Goal: Transaction & Acquisition: Purchase product/service

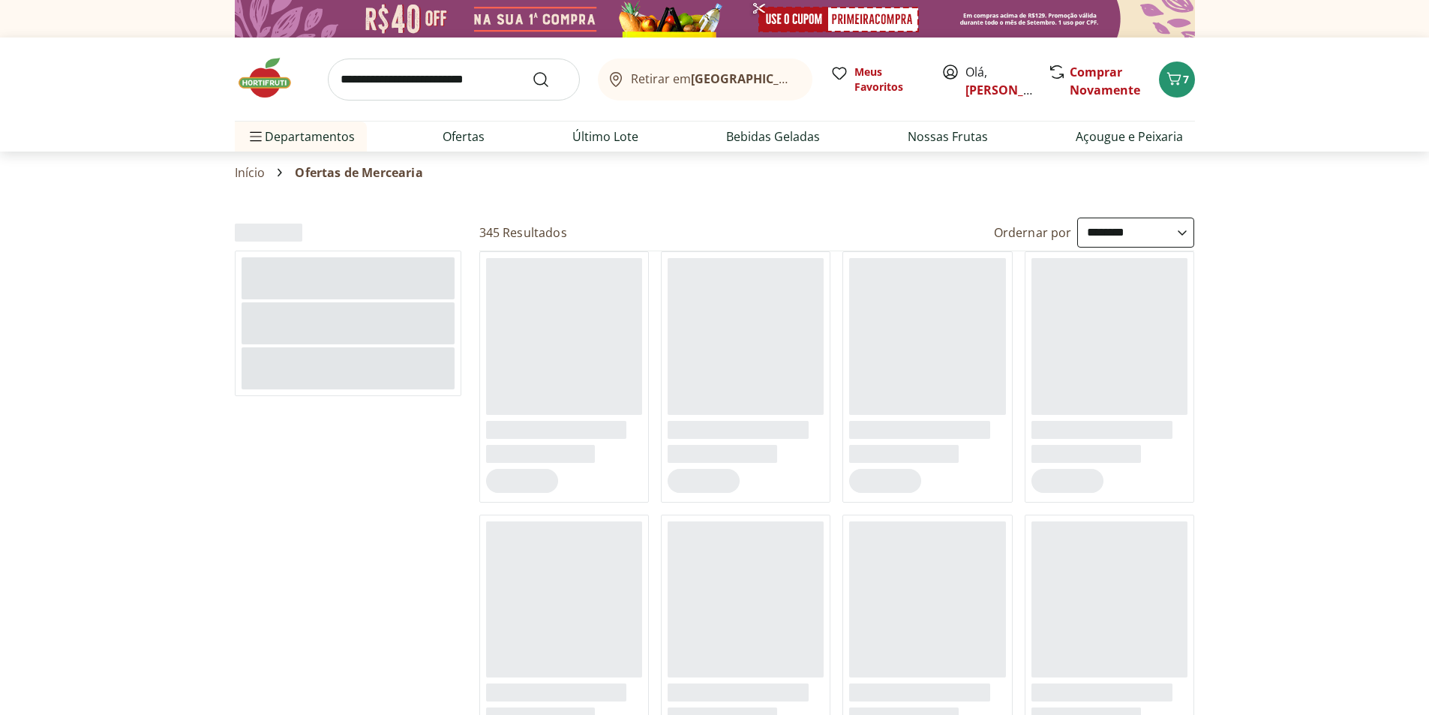
select select "**********"
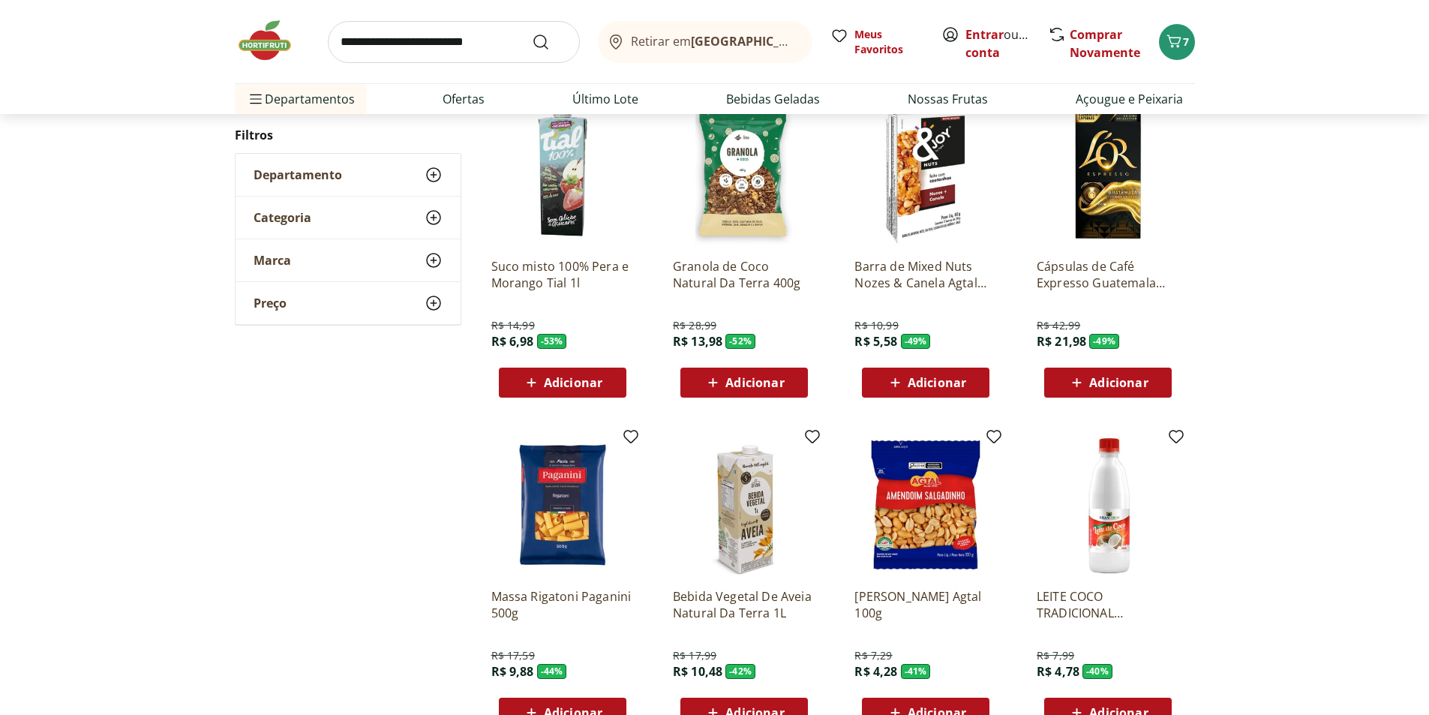
scroll to position [75, 0]
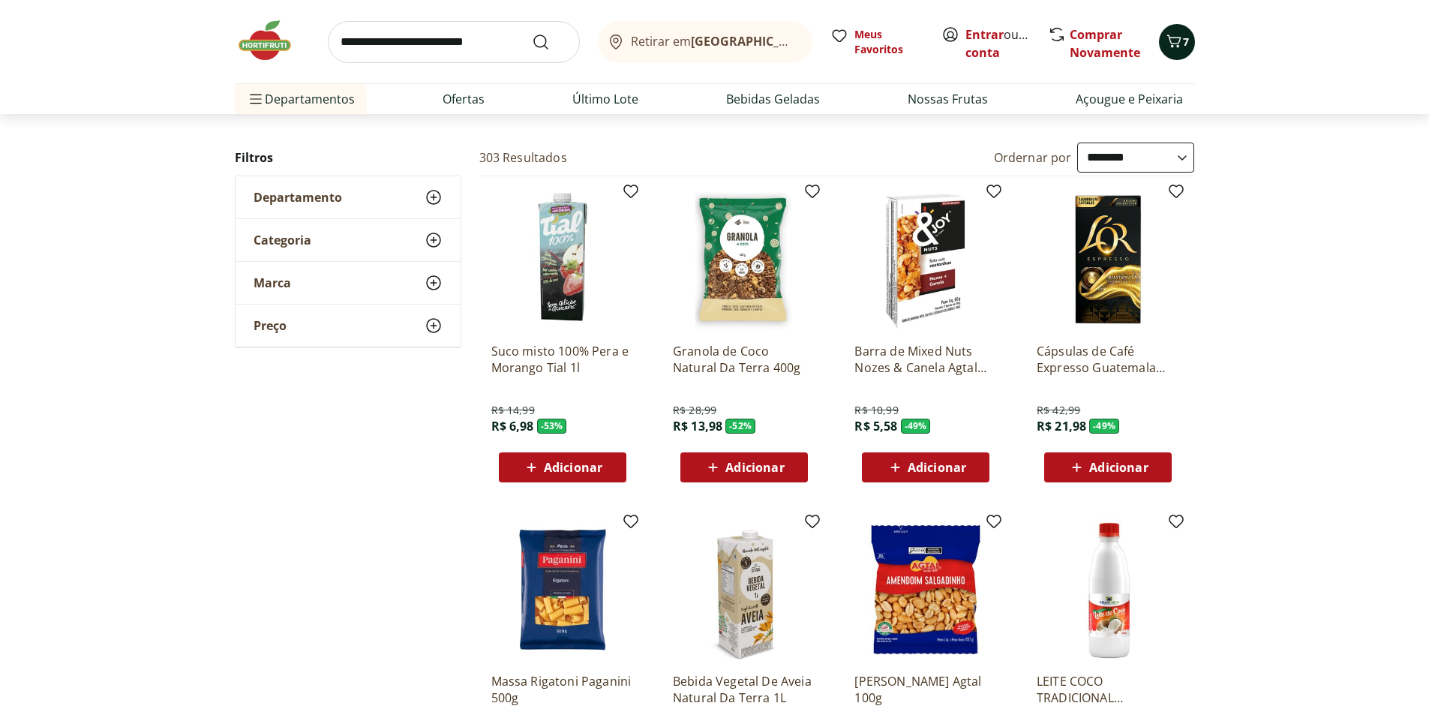
click at [1174, 44] on icon "Carrinho" at bounding box center [1174, 41] width 14 height 13
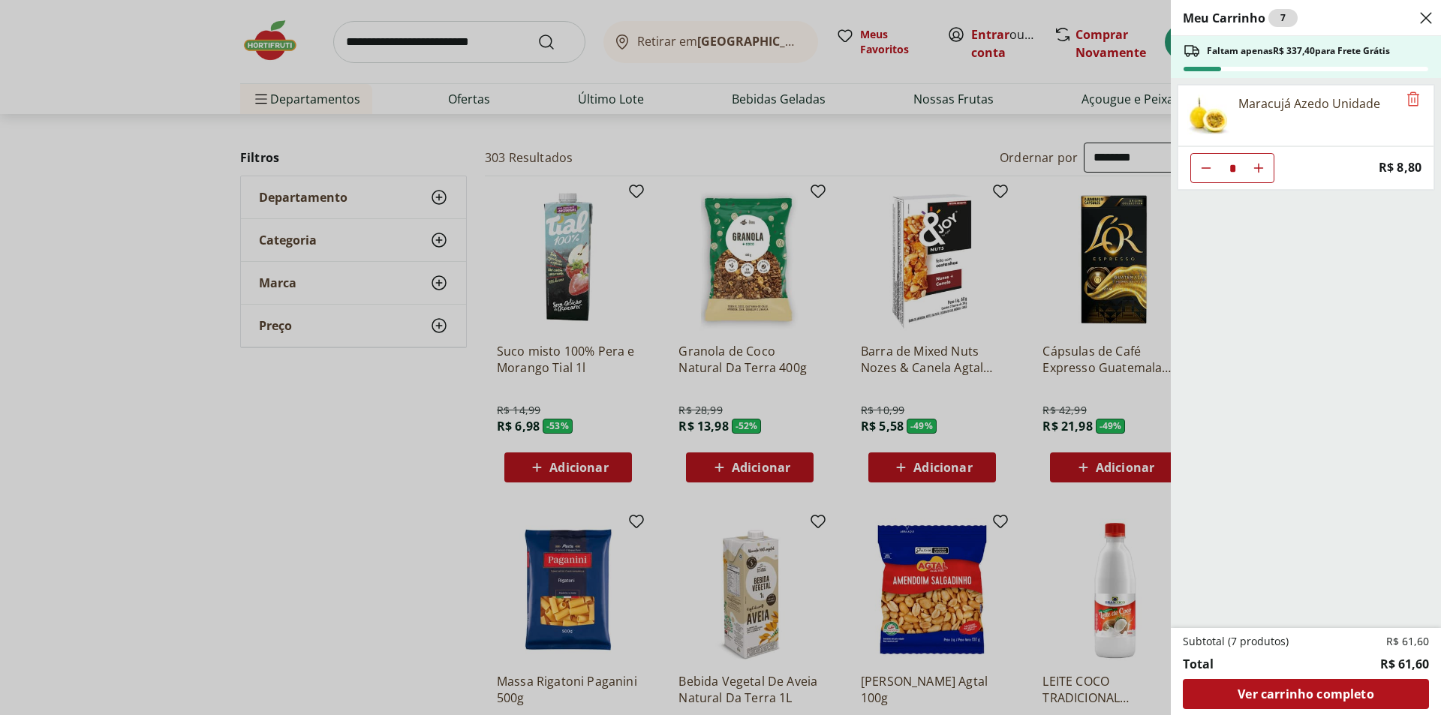
click at [1257, 167] on icon "Aumentar Quantidade" at bounding box center [1258, 168] width 12 height 12
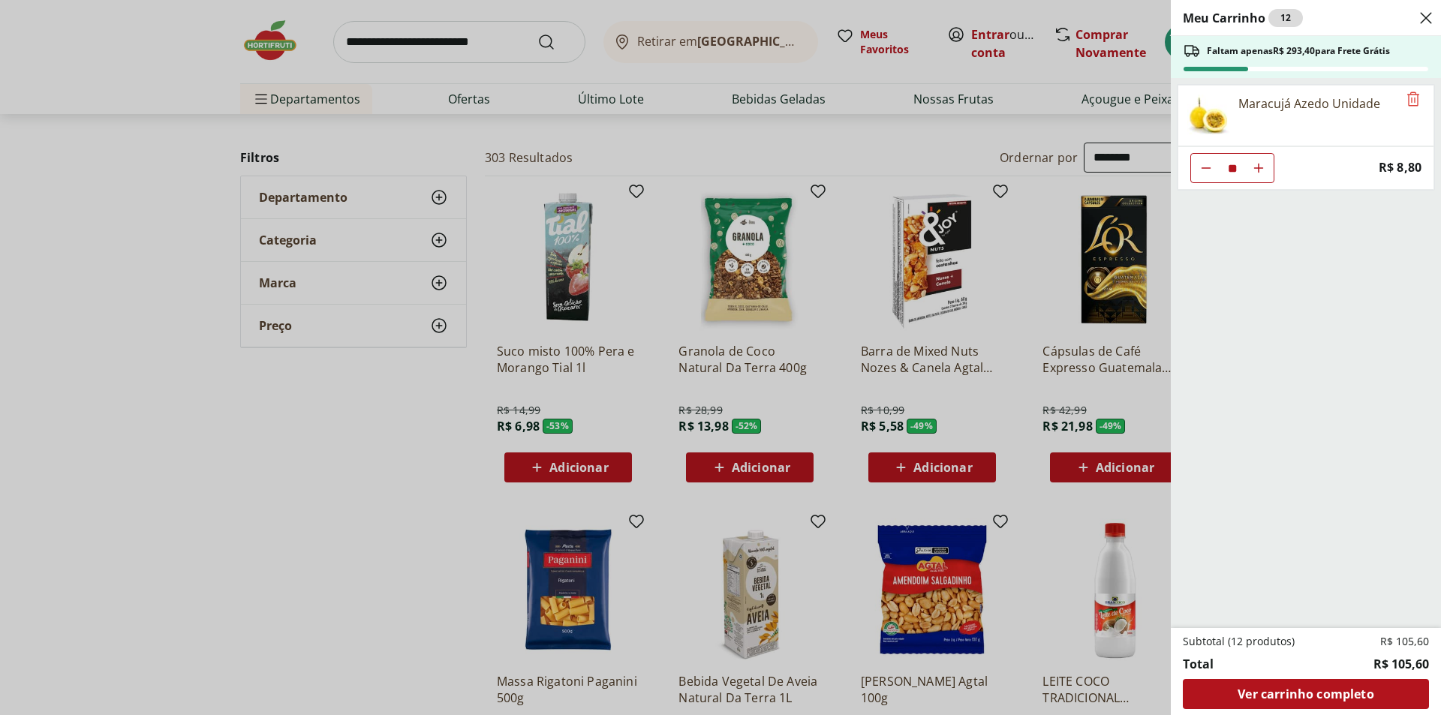
click at [1212, 164] on button "Diminuir Quantidade" at bounding box center [1206, 168] width 30 height 30
click at [1196, 167] on button "Diminuir Quantidade" at bounding box center [1206, 168] width 30 height 30
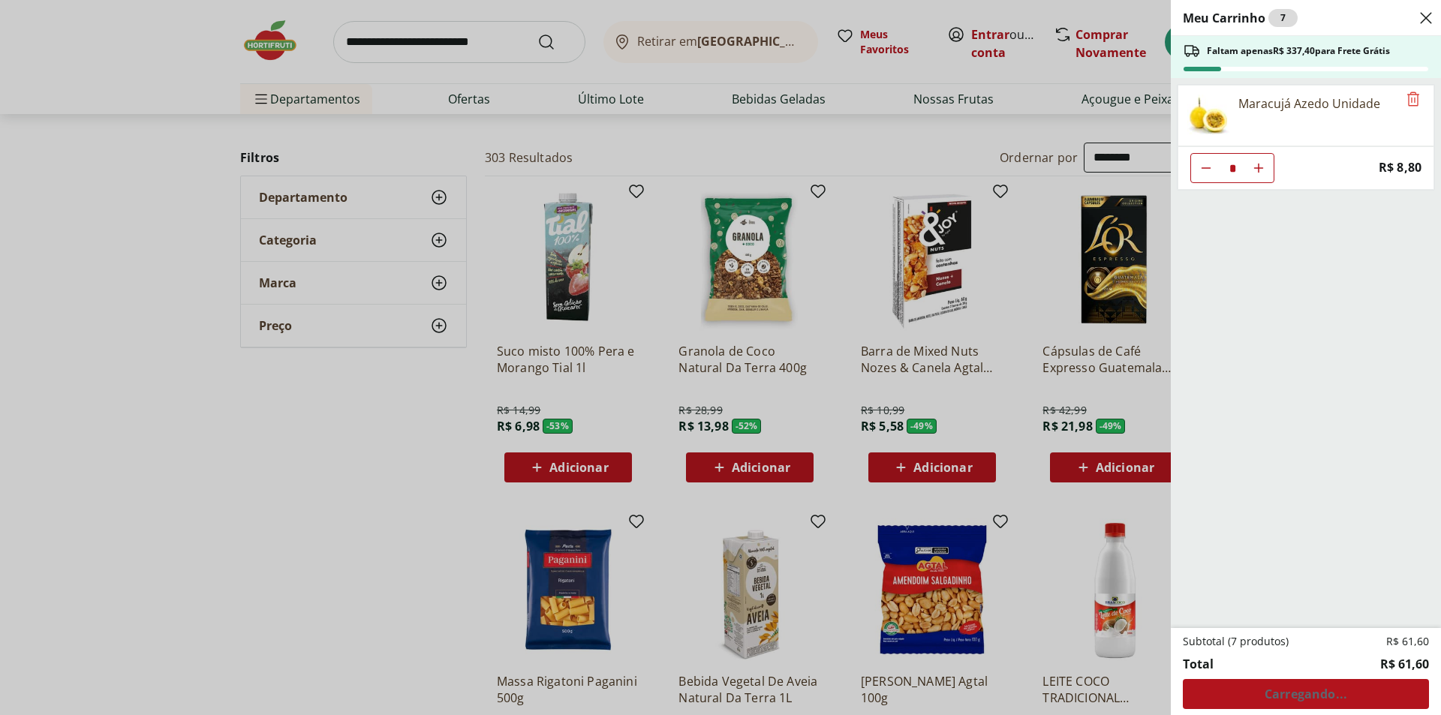
click at [1196, 167] on button "Diminuir Quantidade" at bounding box center [1206, 168] width 30 height 30
click at [1197, 167] on button "Diminuir Quantidade" at bounding box center [1206, 168] width 30 height 30
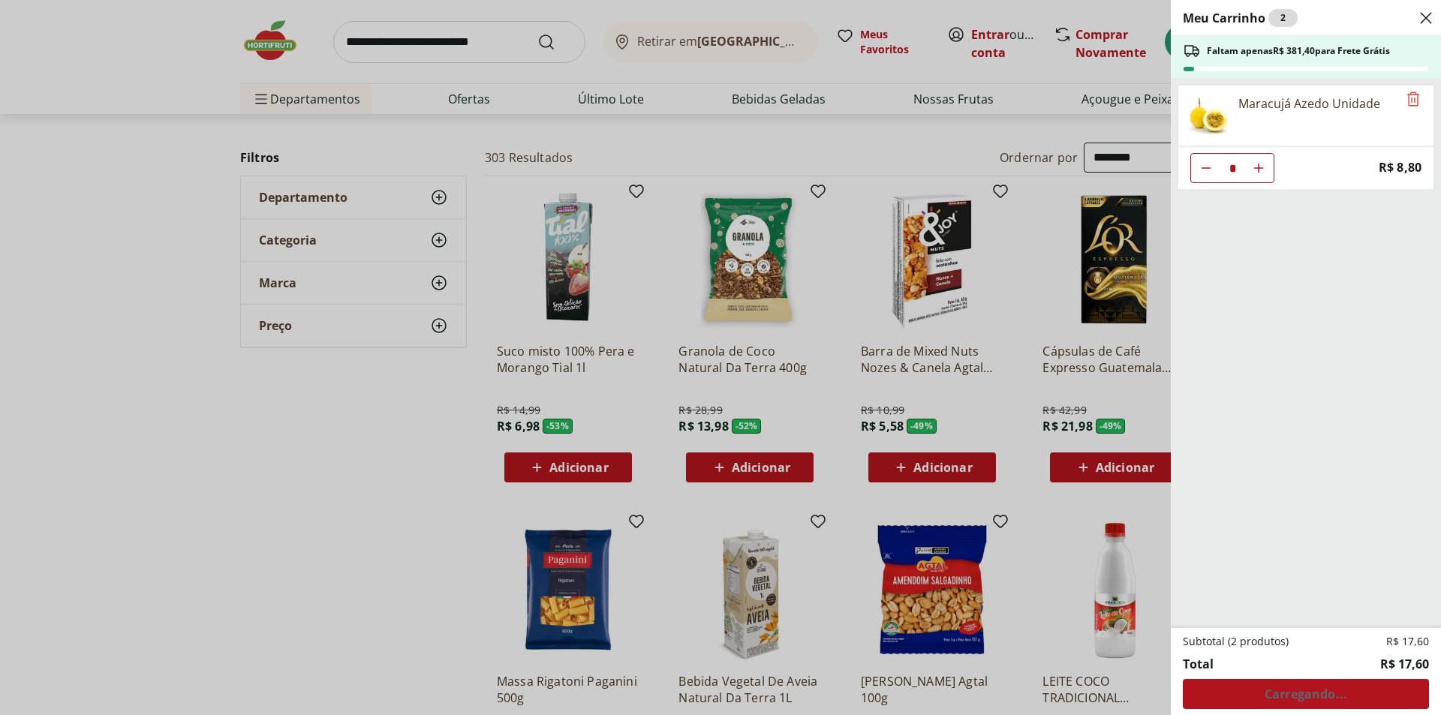
click at [1197, 167] on button "Diminuir Quantidade" at bounding box center [1206, 168] width 30 height 30
type input "*"
click at [1404, 100] on icon "Remove" at bounding box center [1413, 99] width 18 height 18
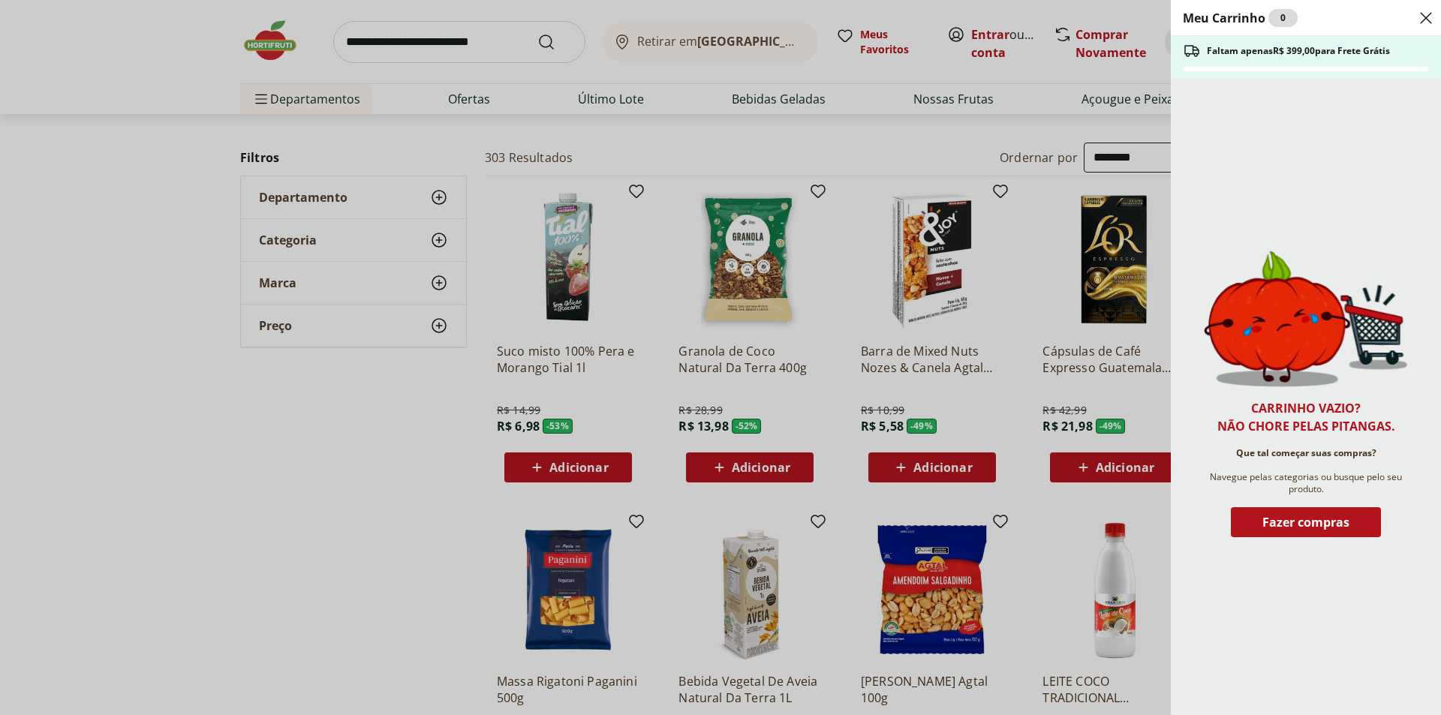
click at [479, 106] on div "Meu Carrinho 0 Faltam apenas R$ 399,00 para Frete Grátis Carrinho vazio? Não ch…" at bounding box center [720, 357] width 1441 height 715
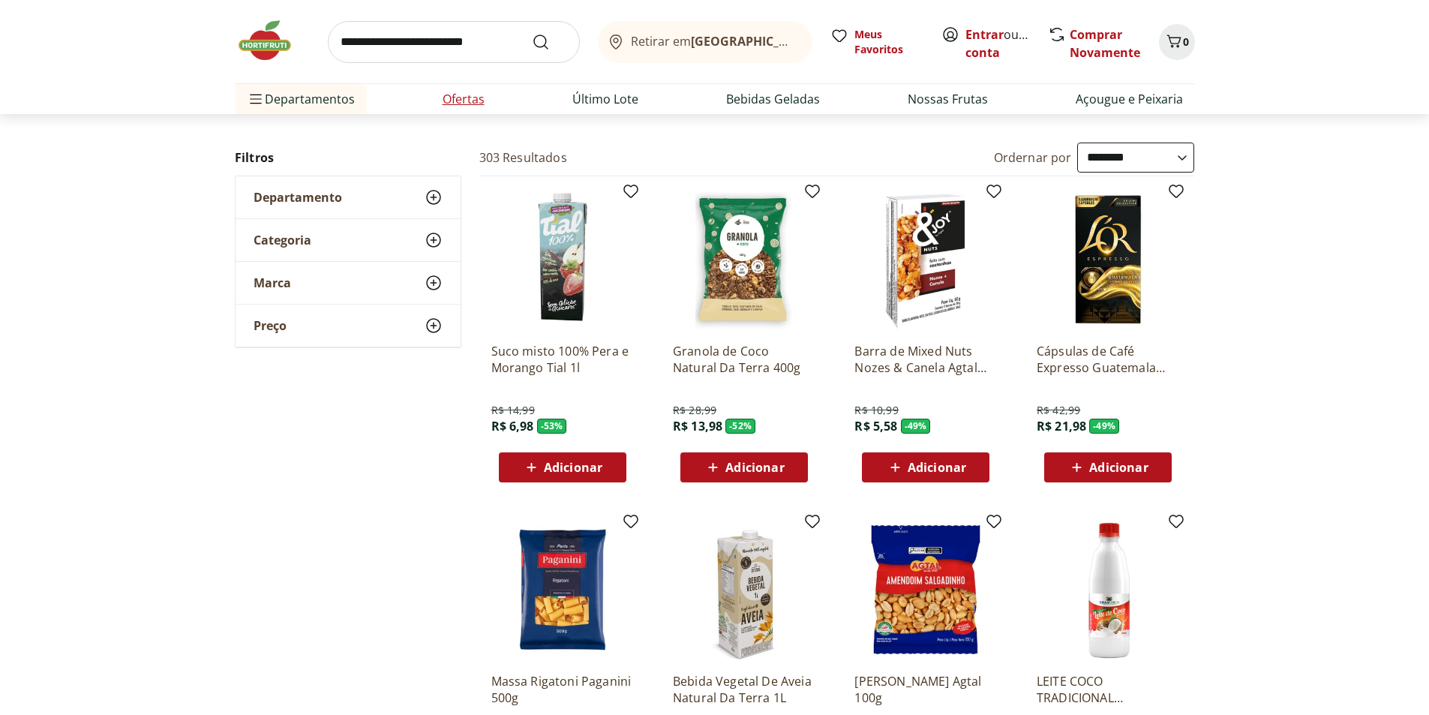
click at [479, 101] on link "Ofertas" at bounding box center [464, 99] width 42 height 18
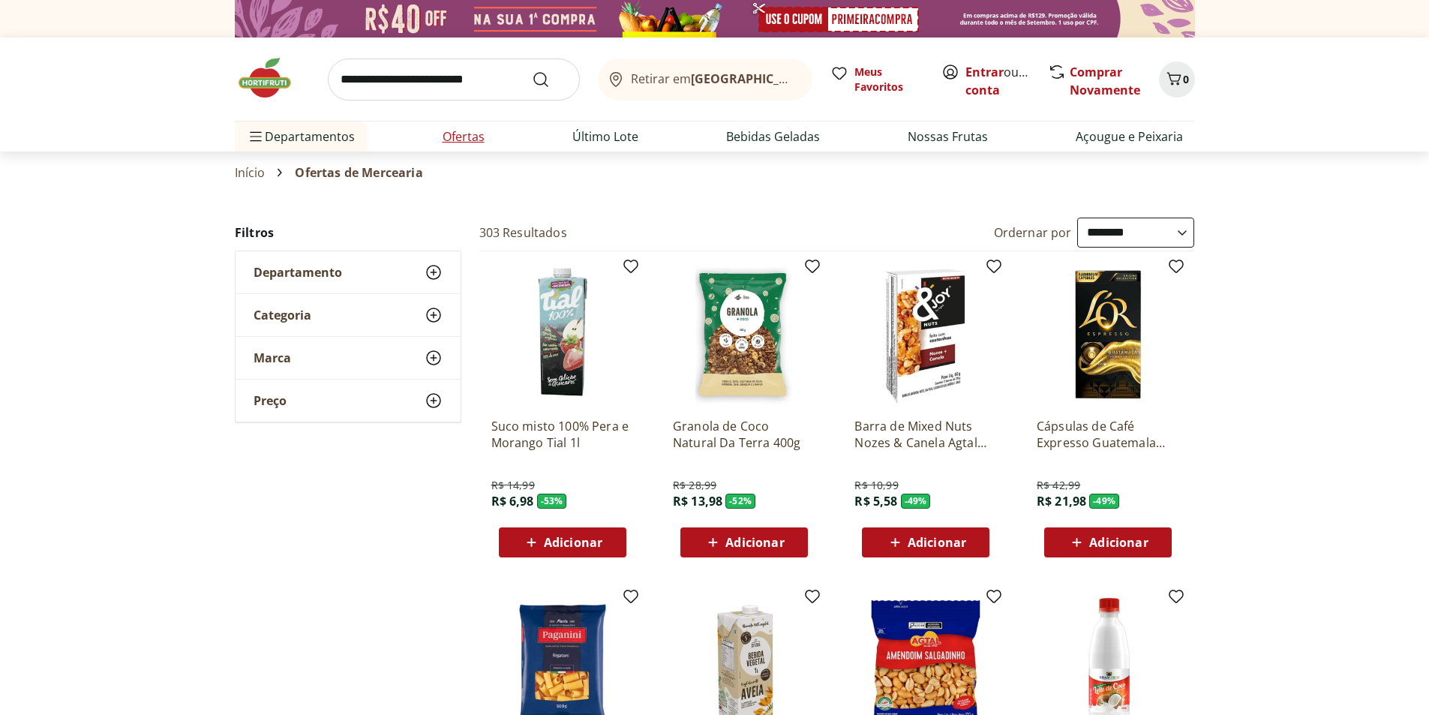
select select "**********"
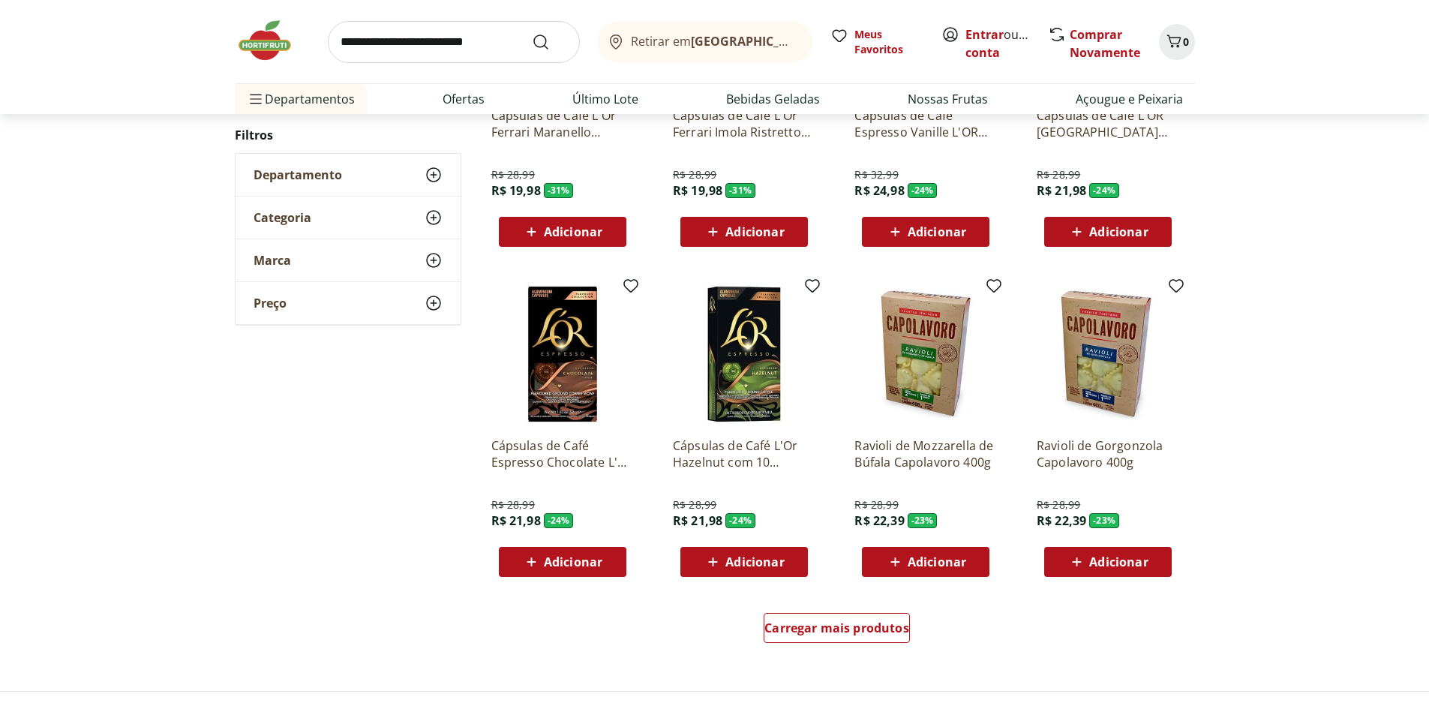
scroll to position [900, 0]
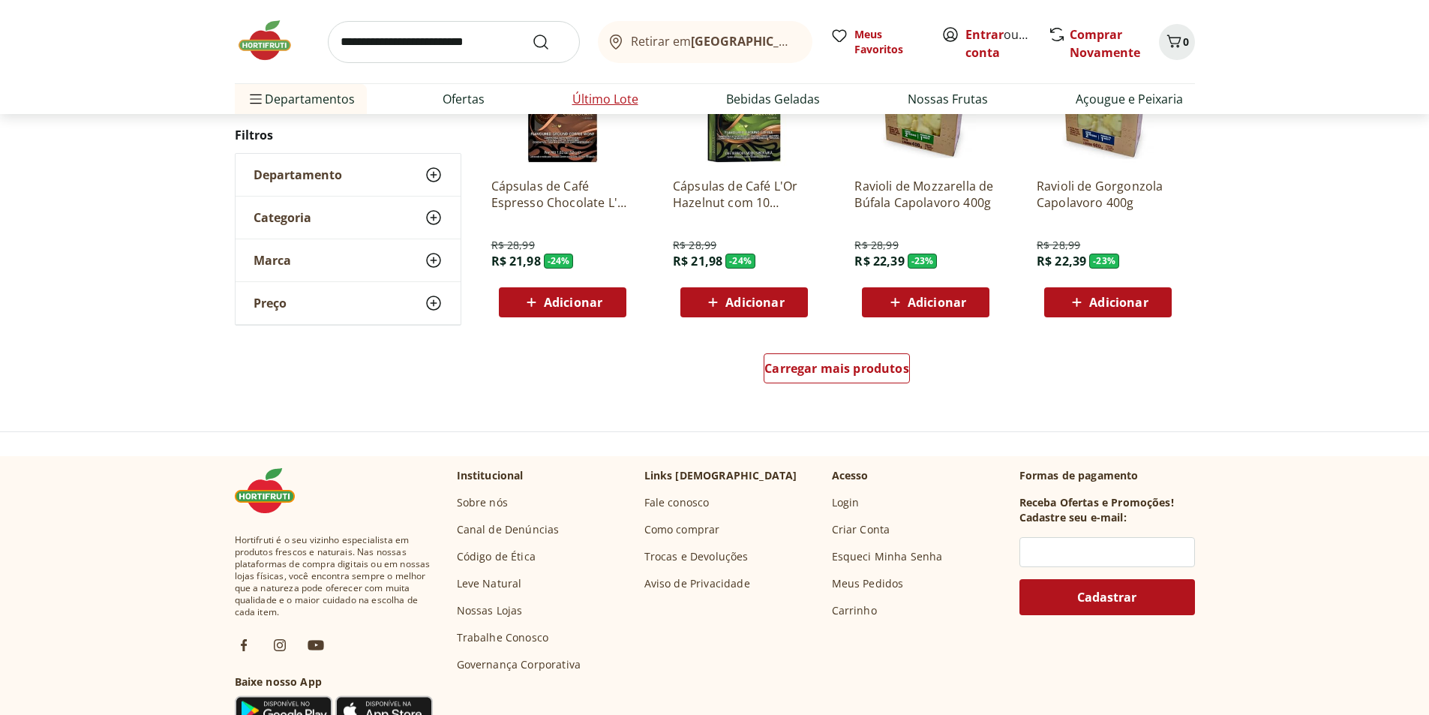
click at [580, 105] on link "Último Lote" at bounding box center [605, 99] width 66 height 18
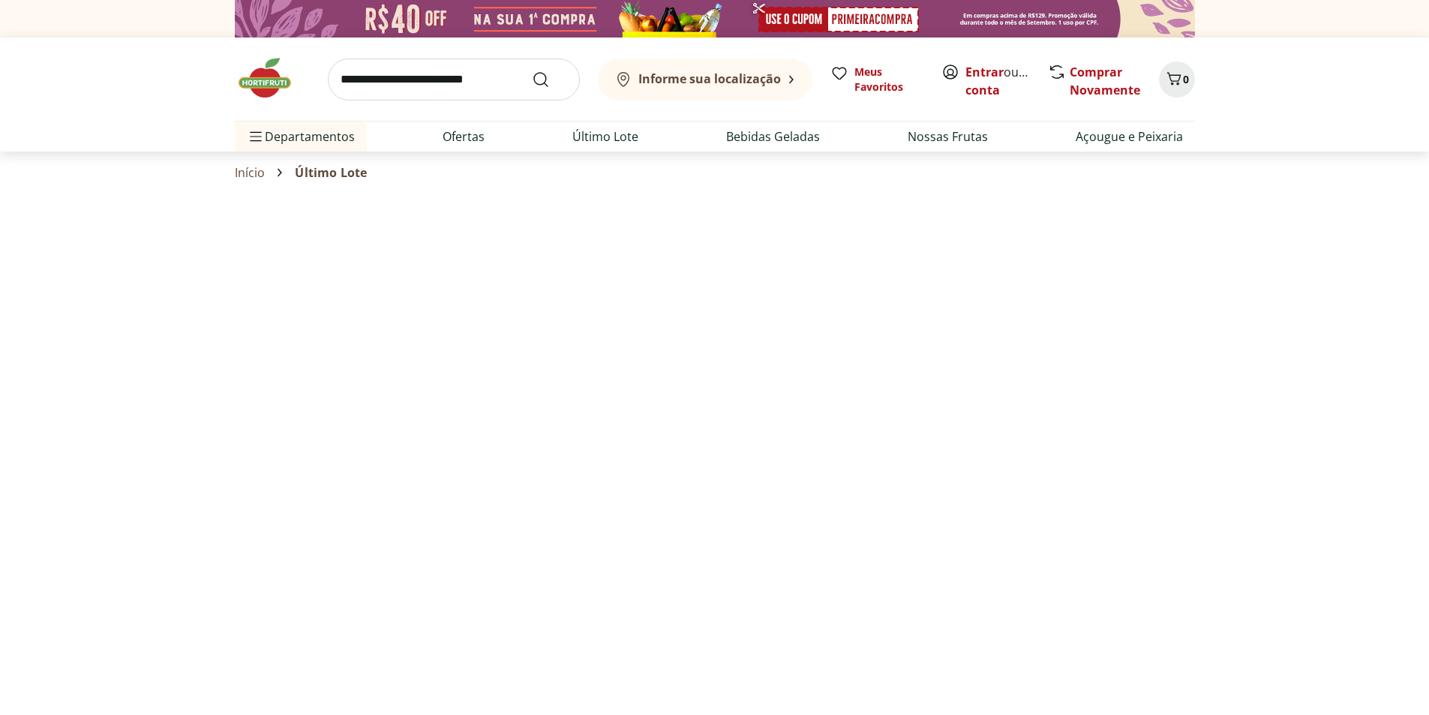
select select "**********"
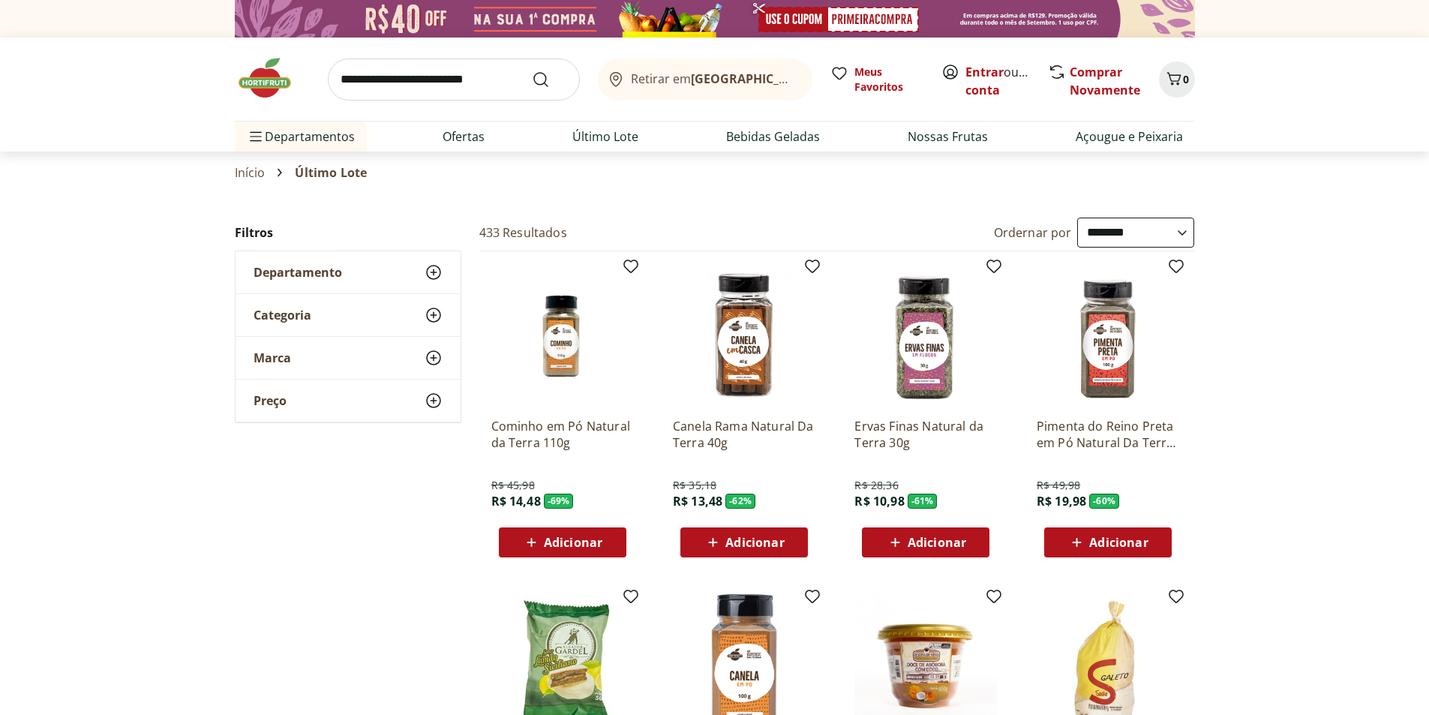
click at [436, 89] on input "search" at bounding box center [454, 80] width 252 height 42
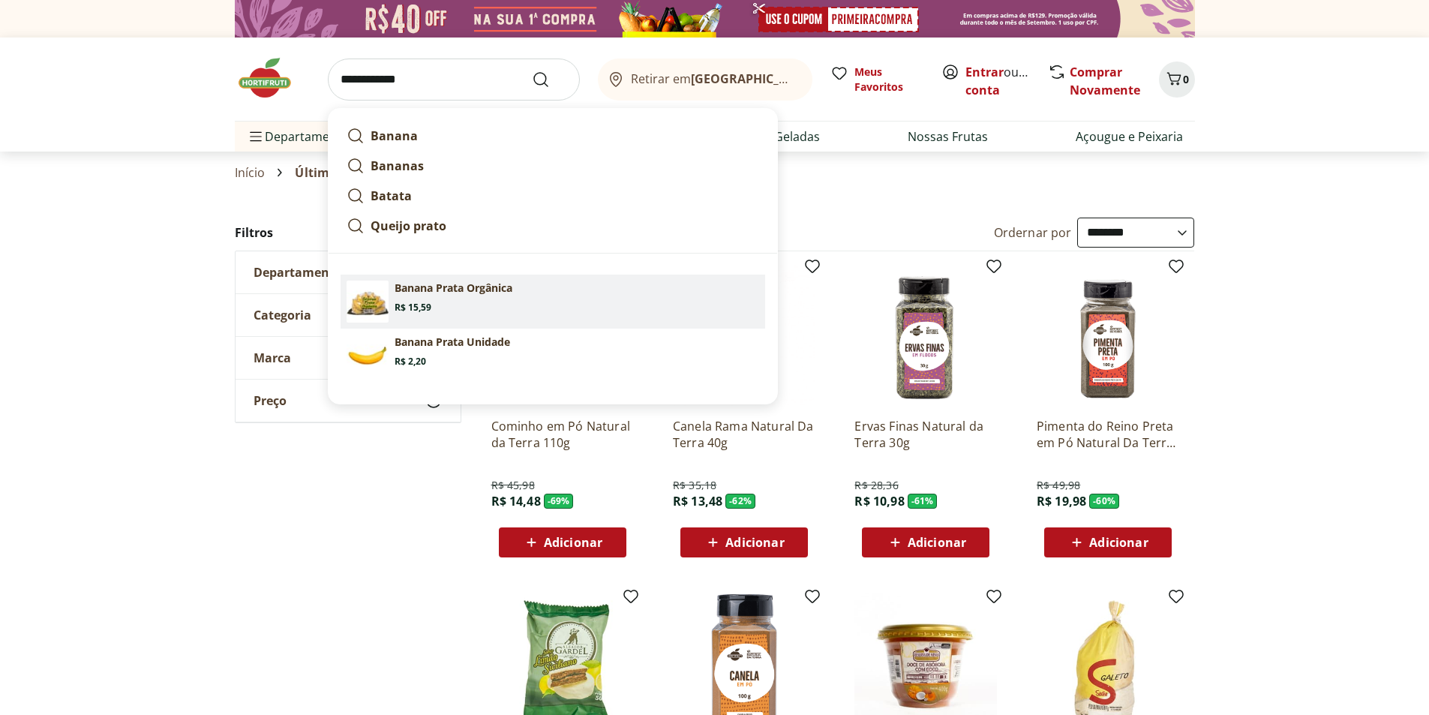
click at [410, 288] on p "Banana Prata Orgânica" at bounding box center [454, 288] width 118 height 15
type input "**********"
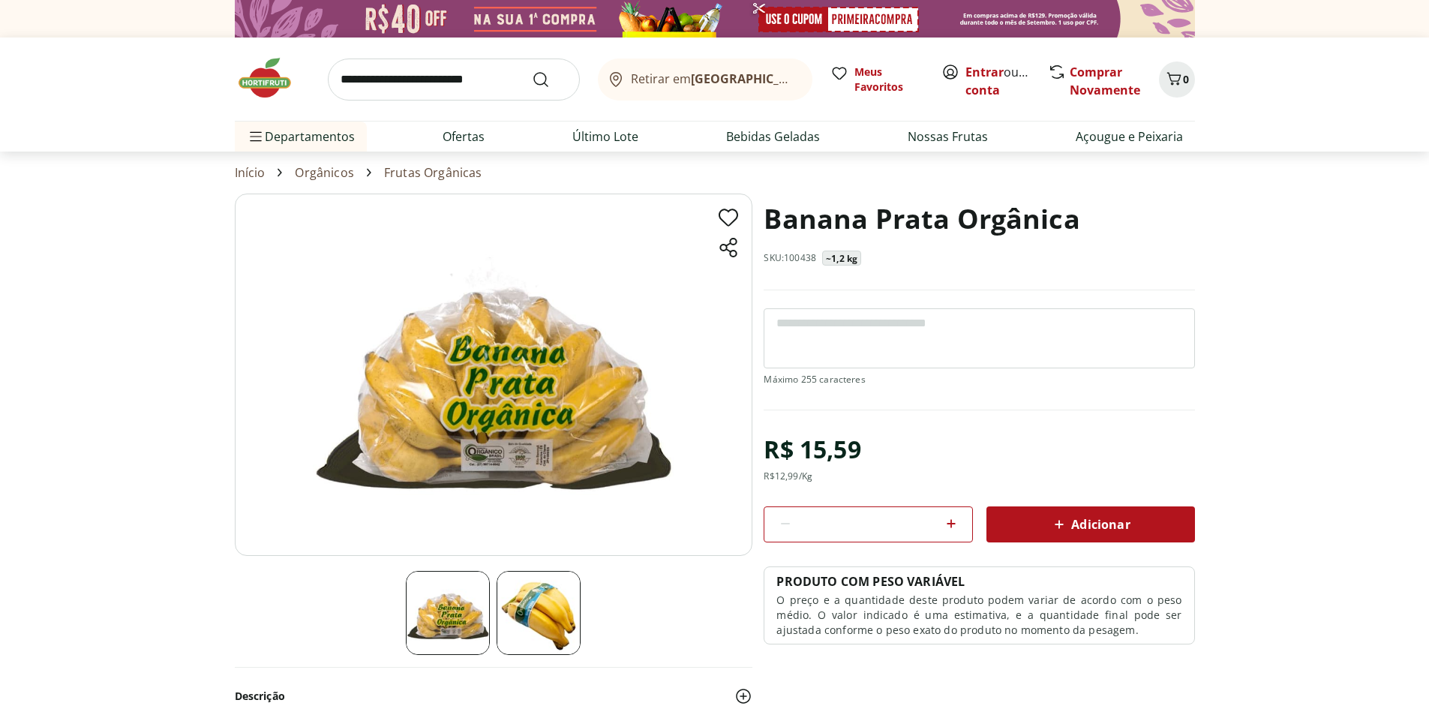
click at [957, 523] on icon at bounding box center [951, 524] width 18 height 18
type input "*"
click at [1105, 532] on span "Adicionar" at bounding box center [1090, 524] width 80 height 18
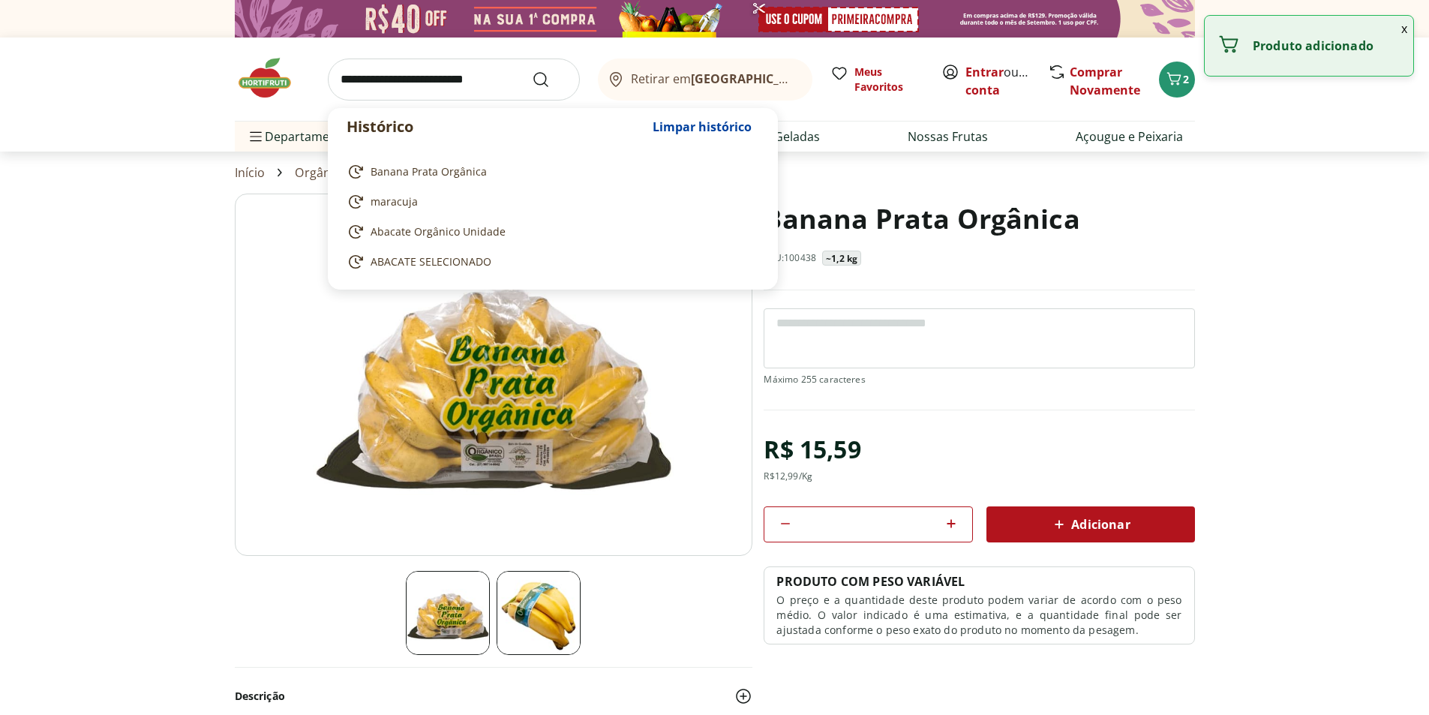
click at [467, 89] on input "search" at bounding box center [454, 80] width 252 height 42
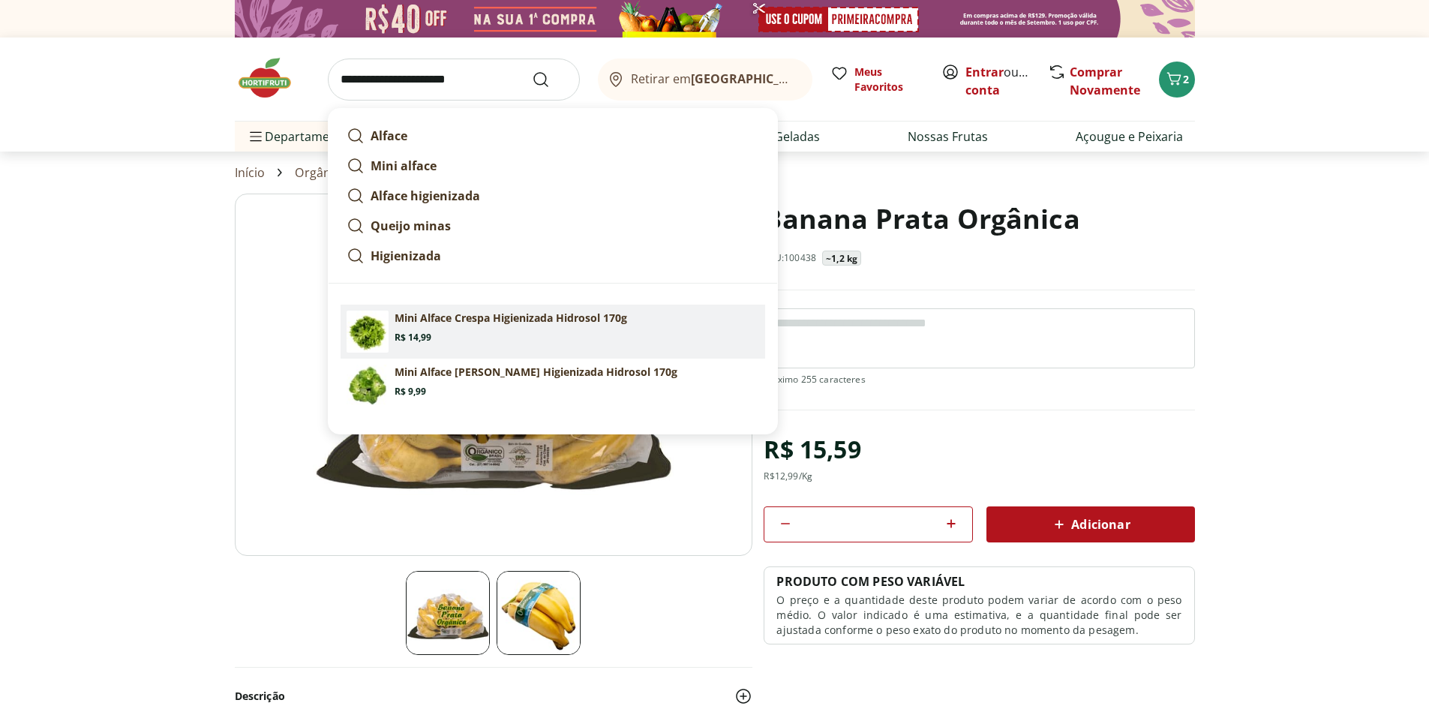
click at [445, 324] on p "Mini Alface Crespa Higienizada Hidrosol 170g" at bounding box center [511, 318] width 233 height 15
type input "**********"
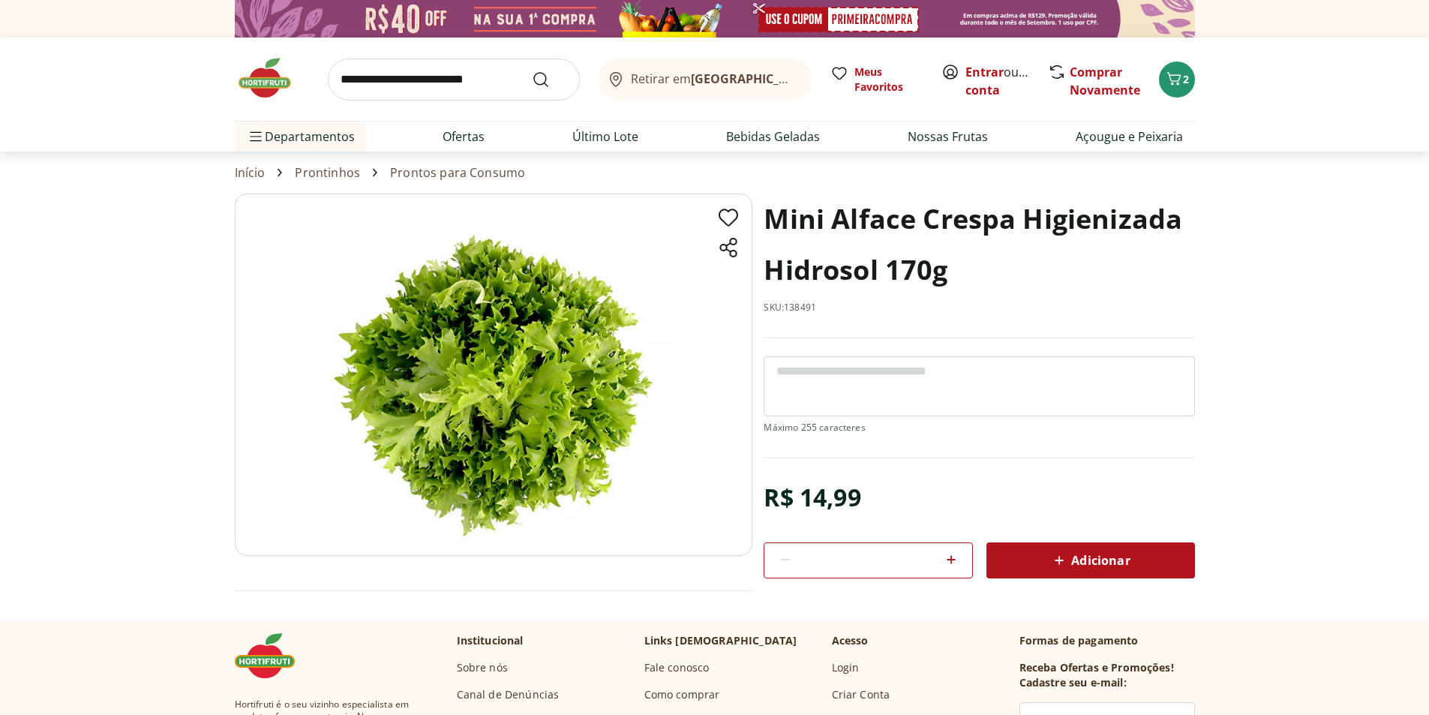
click at [957, 558] on icon at bounding box center [951, 560] width 18 height 18
type input "*"
click at [1047, 559] on div "Adicionar" at bounding box center [1091, 560] width 185 height 27
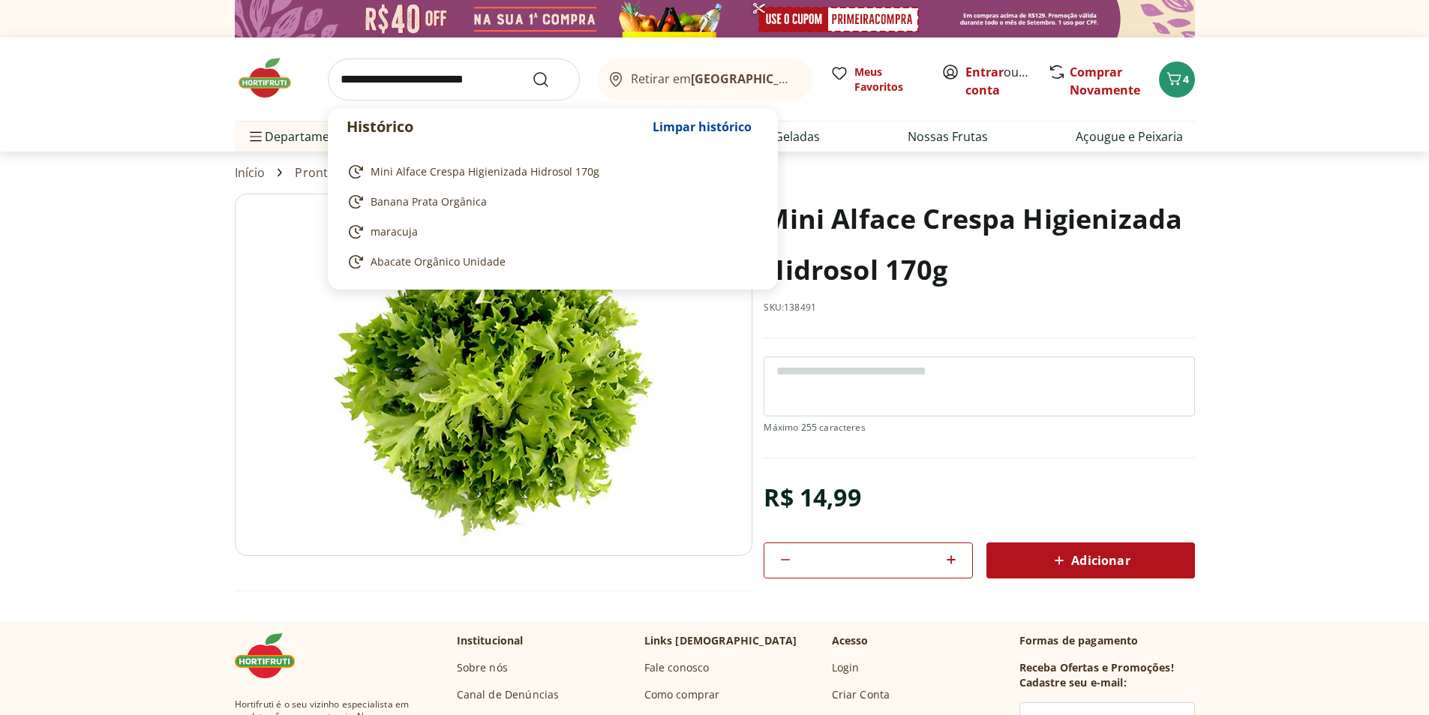
click at [390, 80] on input "search" at bounding box center [454, 80] width 252 height 42
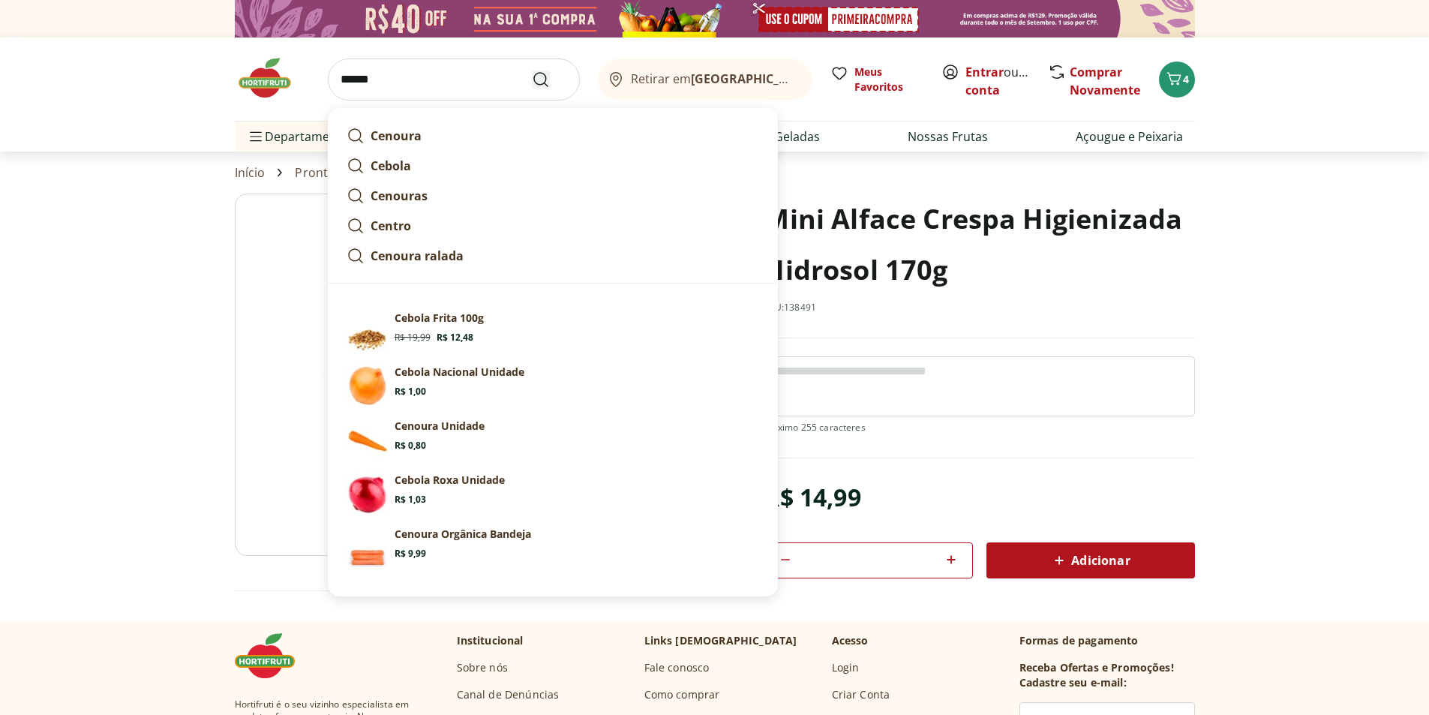
type input "******"
click at [540, 81] on icon "Submit Search" at bounding box center [541, 80] width 18 height 18
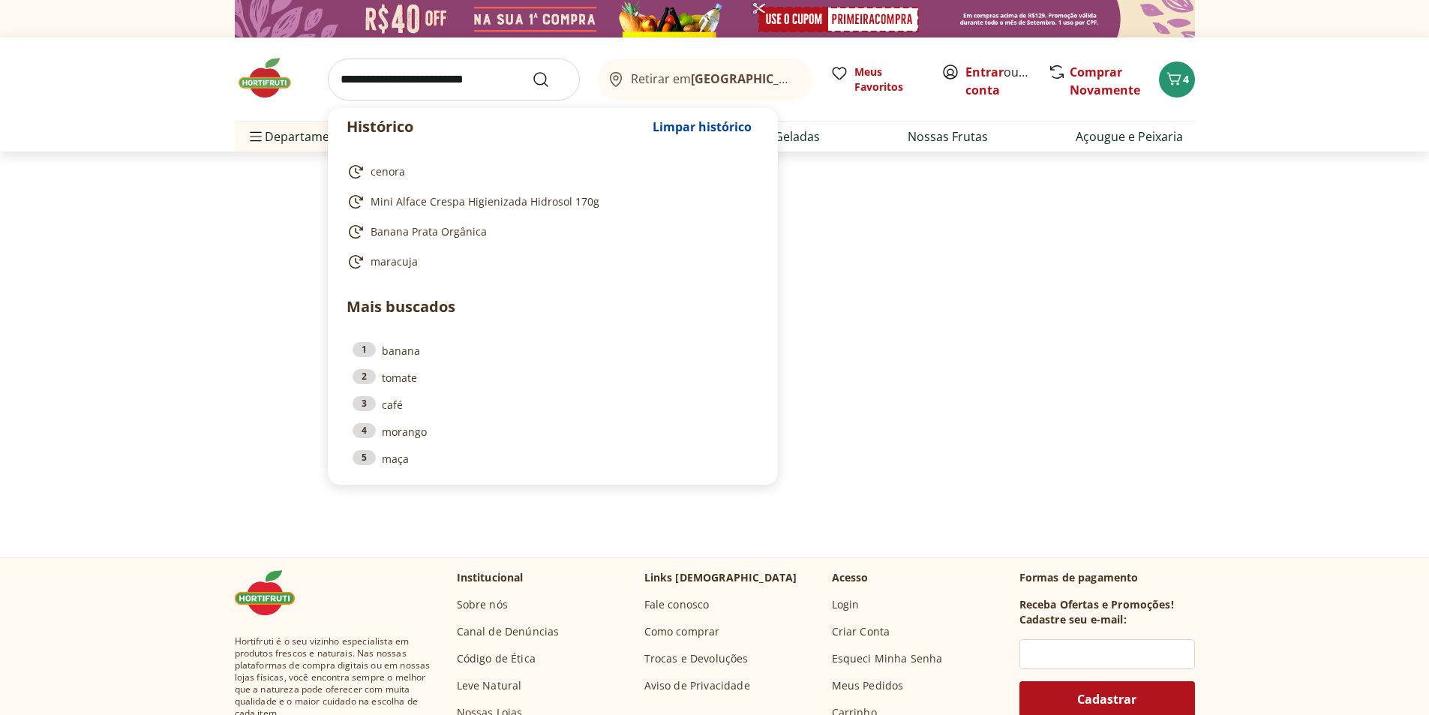
click at [476, 81] on input "search" at bounding box center [454, 80] width 252 height 42
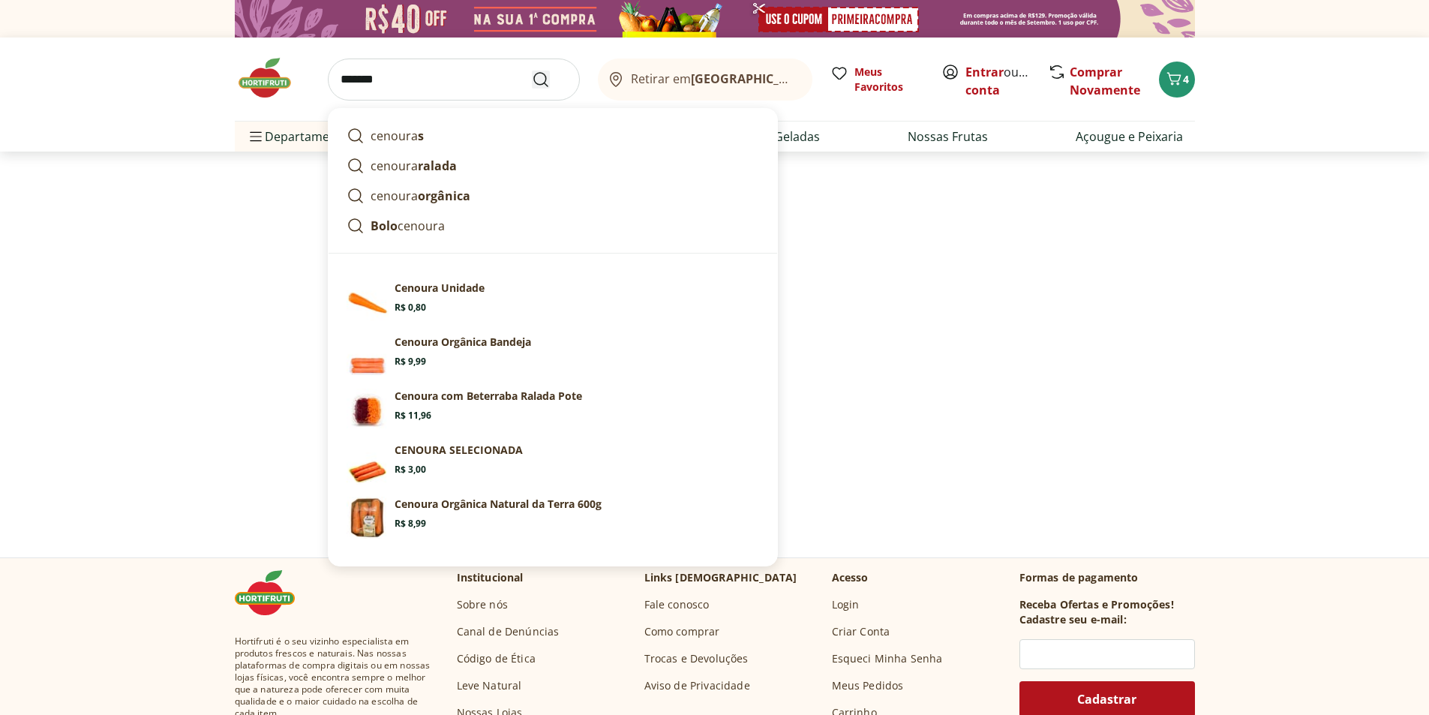
type input "*******"
click at [539, 78] on icon "Submit Search" at bounding box center [541, 80] width 18 height 18
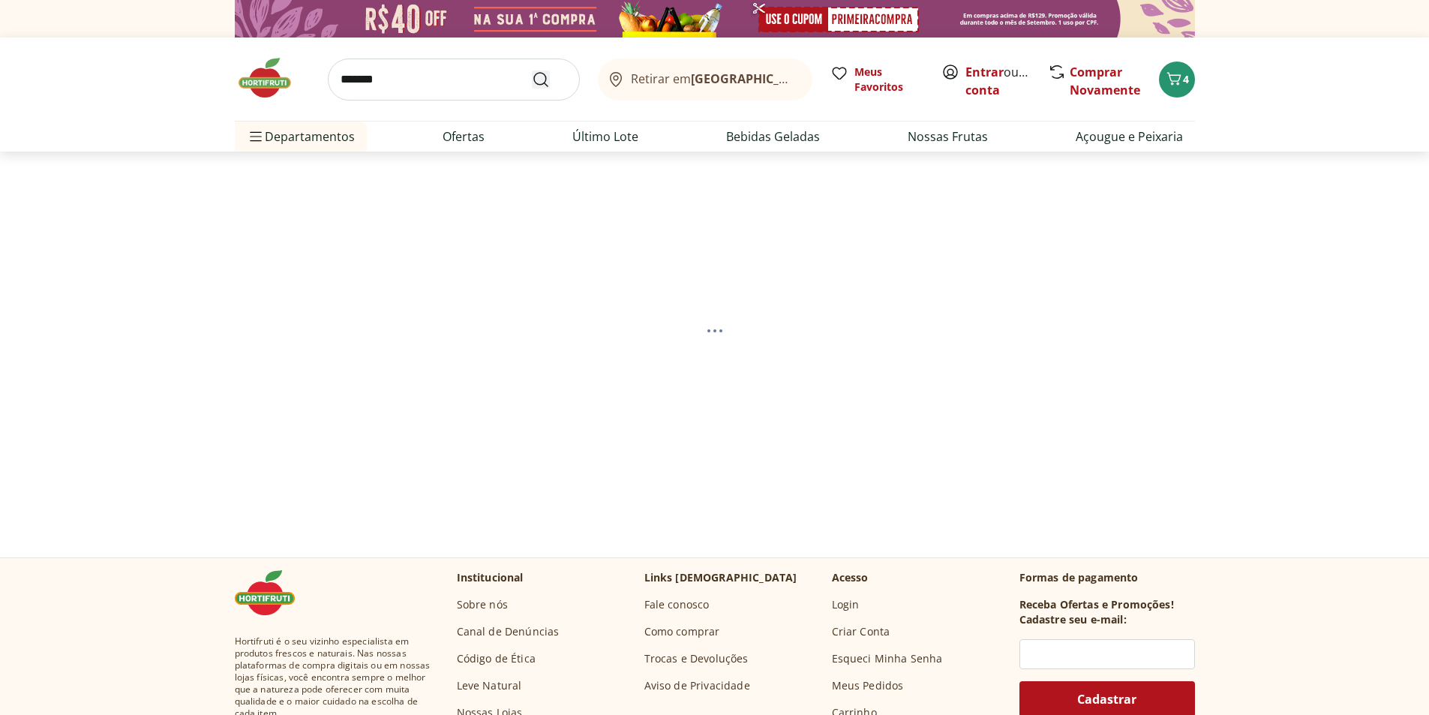
select select "**********"
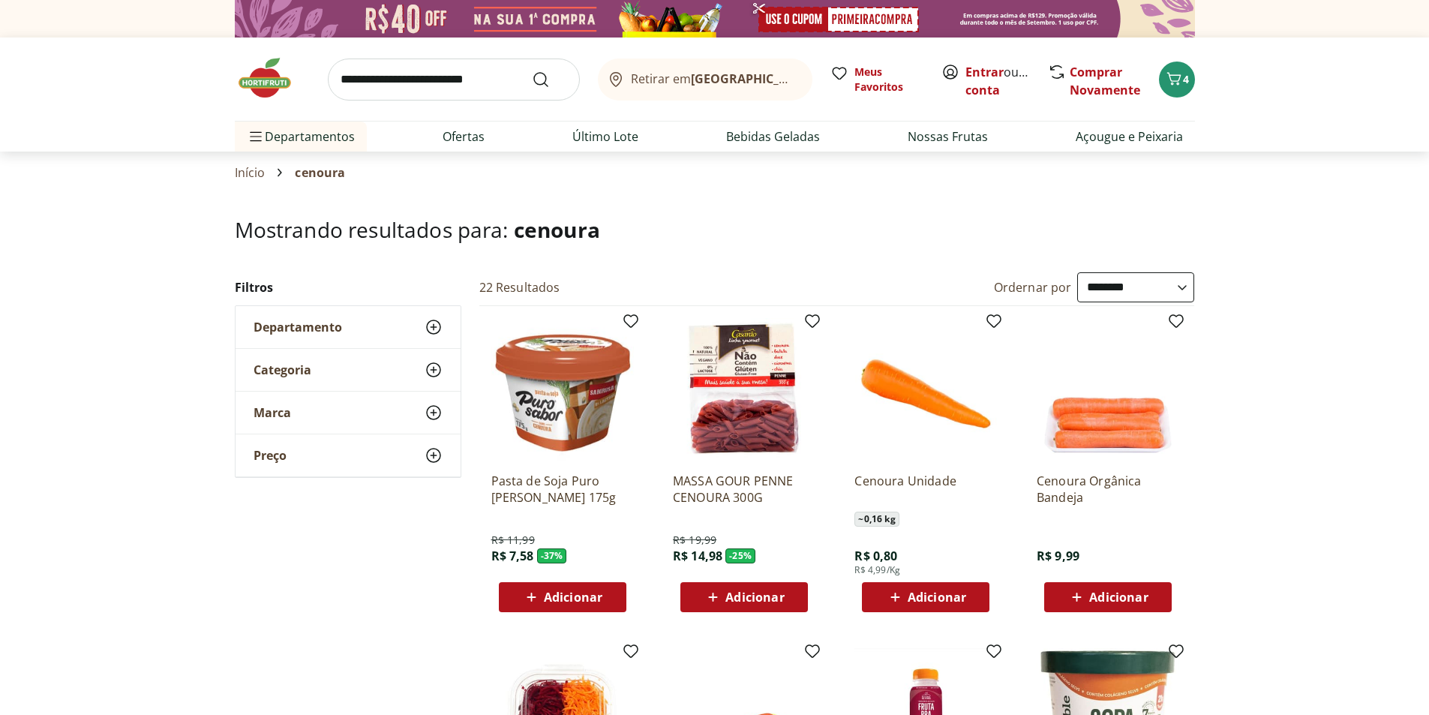
click at [558, 599] on span "Adicionar" at bounding box center [573, 597] width 59 height 12
click at [939, 596] on span "Adicionar" at bounding box center [937, 597] width 59 height 12
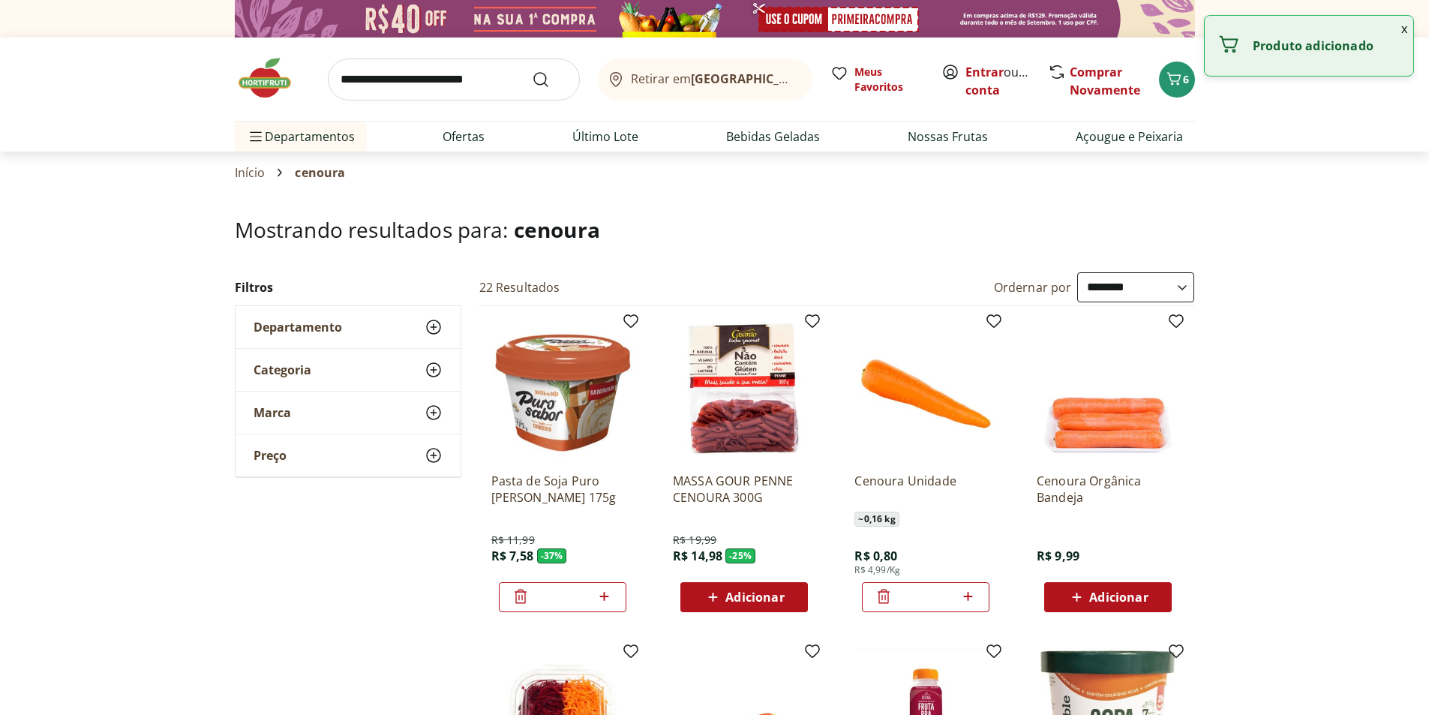
click at [966, 593] on icon at bounding box center [968, 596] width 19 height 18
type input "*"
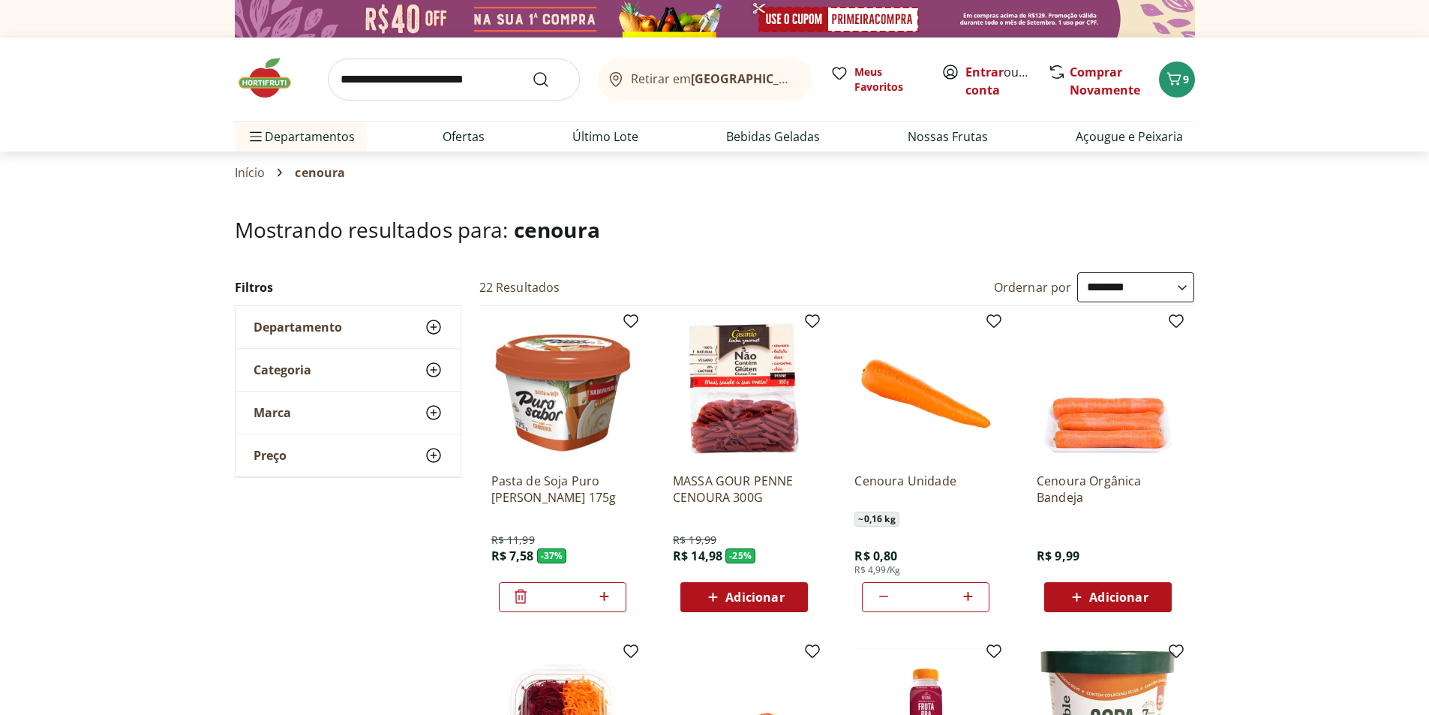
click at [389, 81] on input "search" at bounding box center [454, 80] width 252 height 42
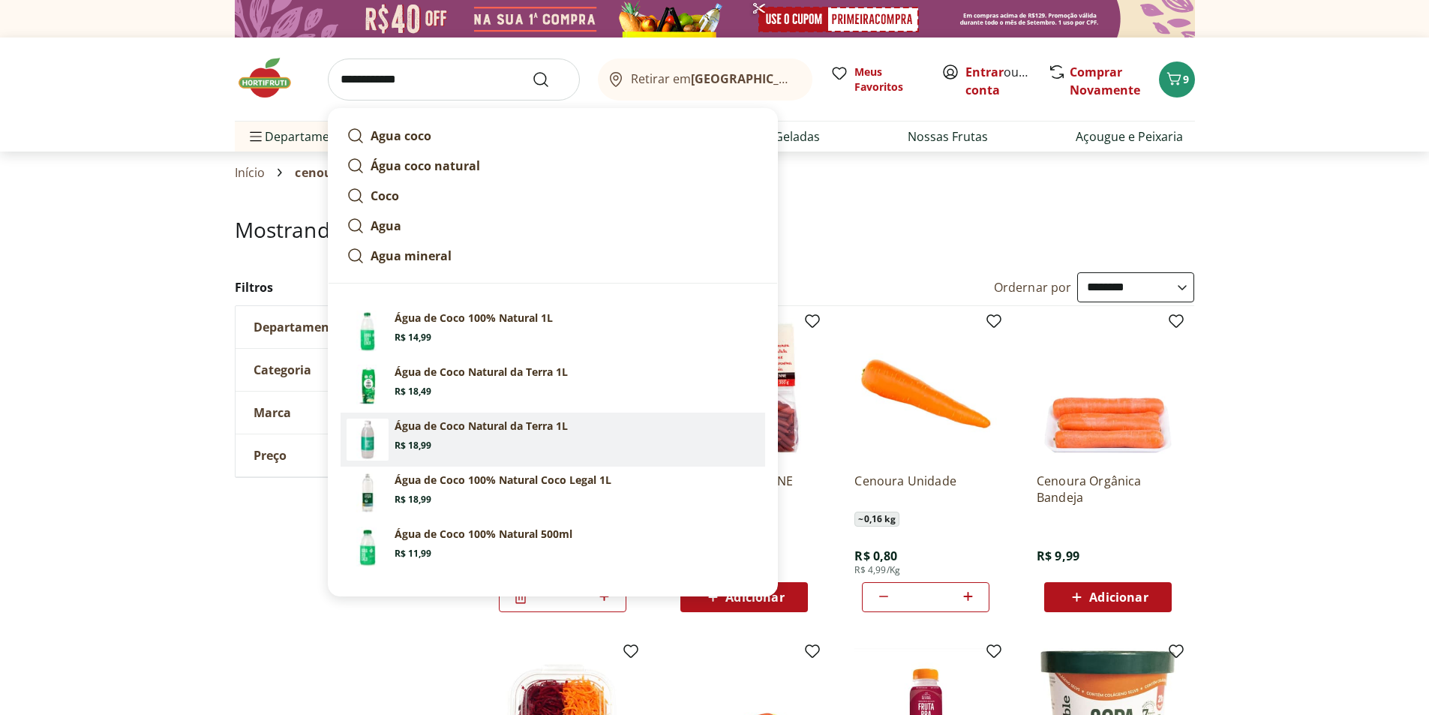
click at [432, 441] on section "Água de Coco Natural da Terra 1L Price: R$ 18,99" at bounding box center [577, 435] width 365 height 33
type input "**********"
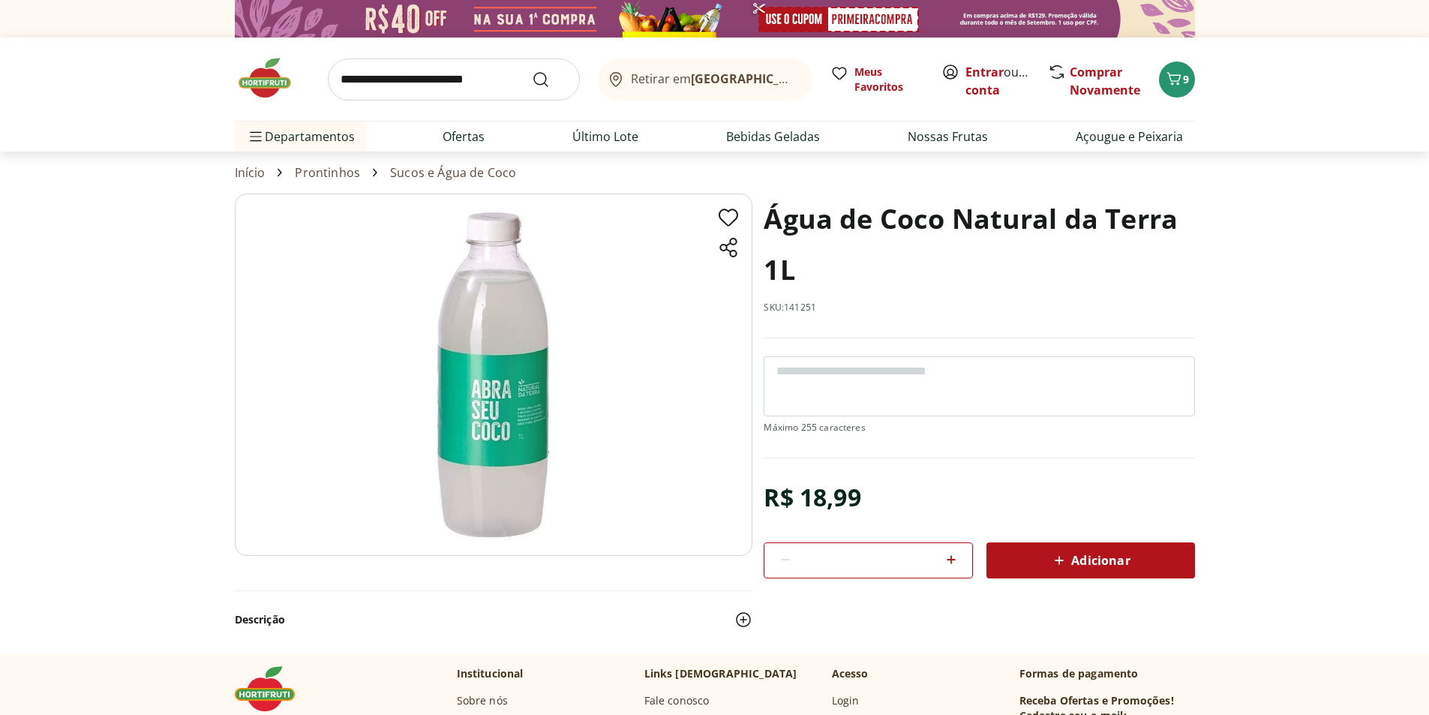
click at [949, 558] on icon at bounding box center [951, 560] width 18 height 18
type input "*"
click at [1179, 75] on icon "Carrinho" at bounding box center [1174, 78] width 14 height 13
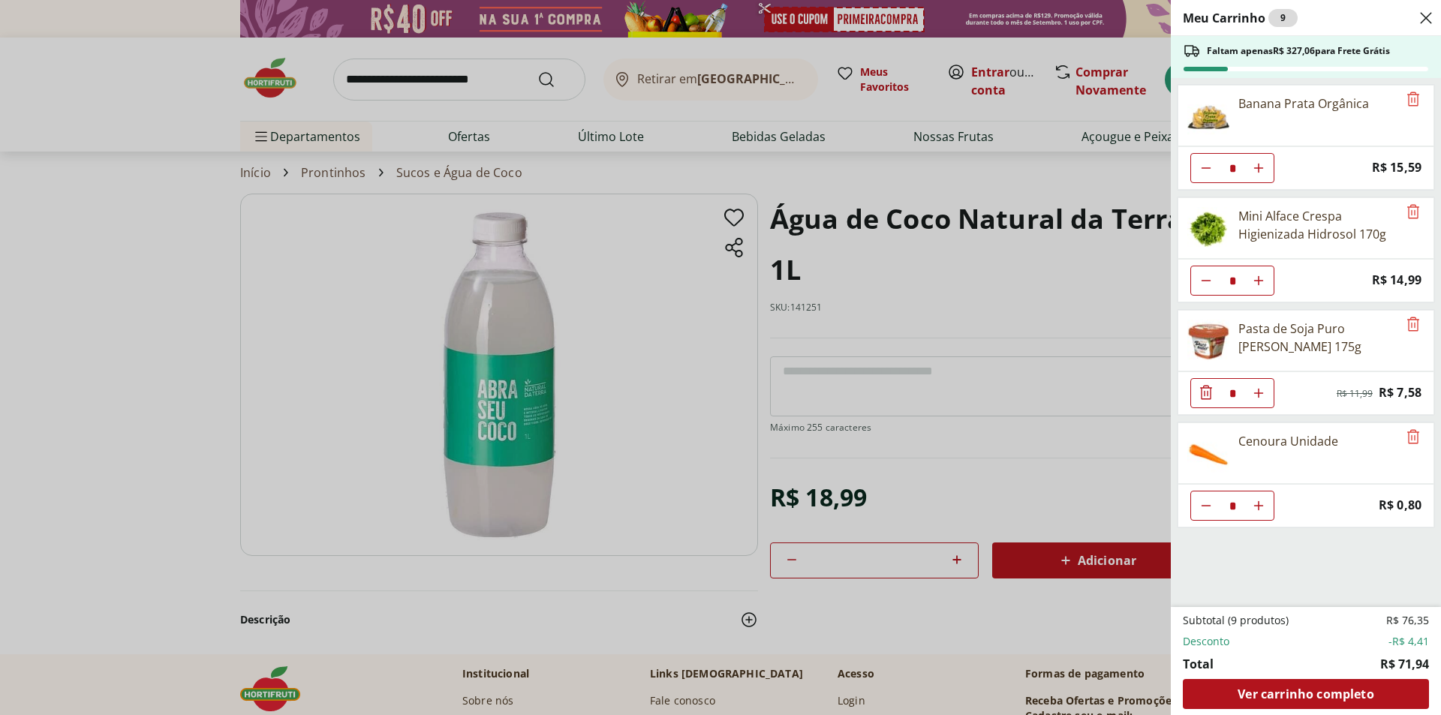
click at [413, 93] on div "Meu Carrinho 9 Faltam apenas R$ 327,06 para Frete Grátis Banana Prata Orgânica …" at bounding box center [720, 357] width 1441 height 715
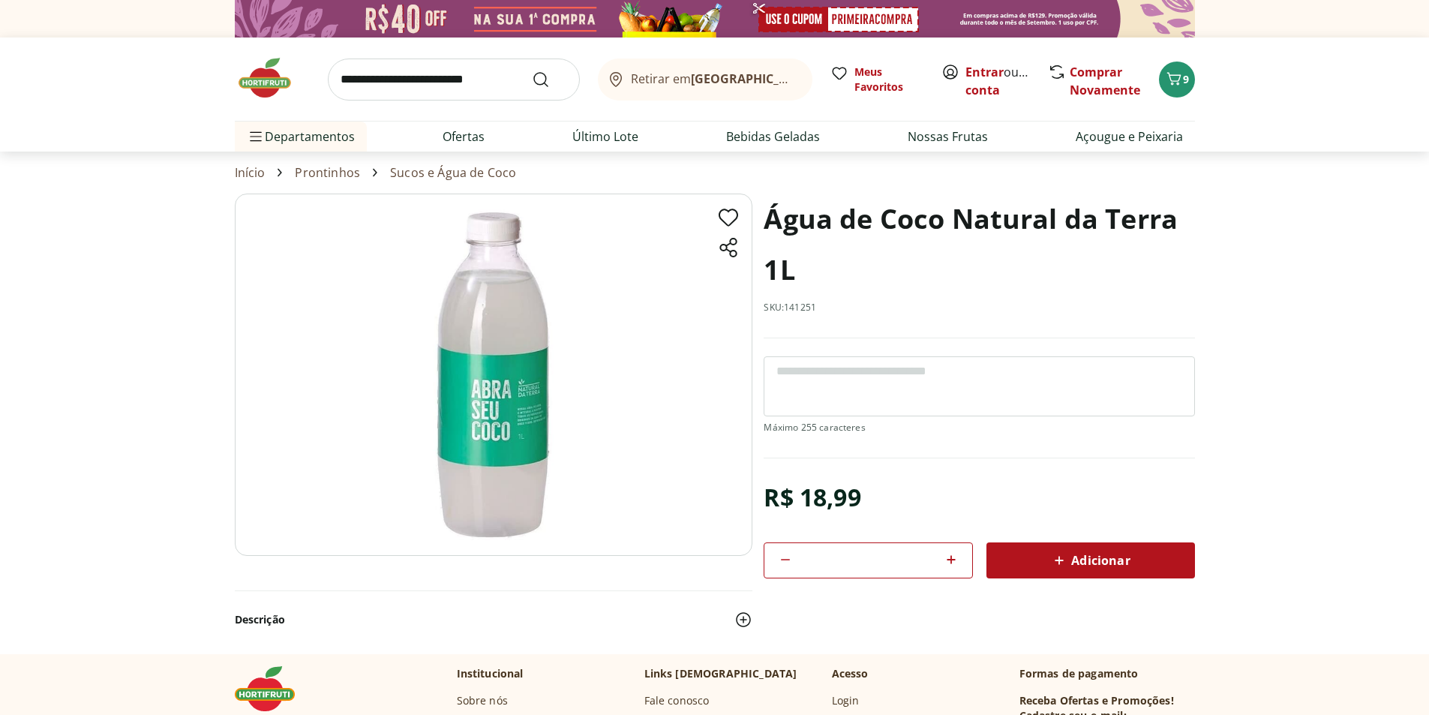
click at [419, 84] on input "search" at bounding box center [454, 80] width 252 height 42
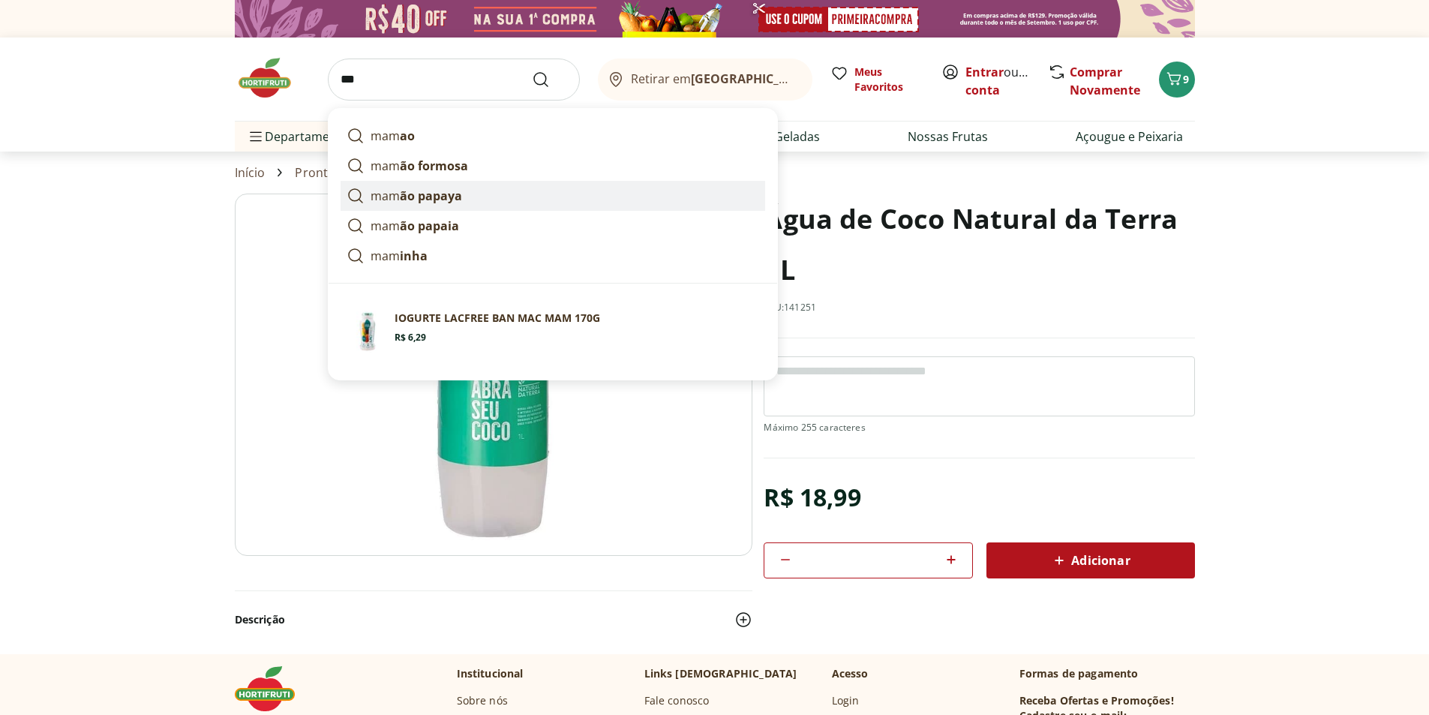
click at [381, 197] on p "mam ão papaya" at bounding box center [417, 196] width 92 height 18
type input "**********"
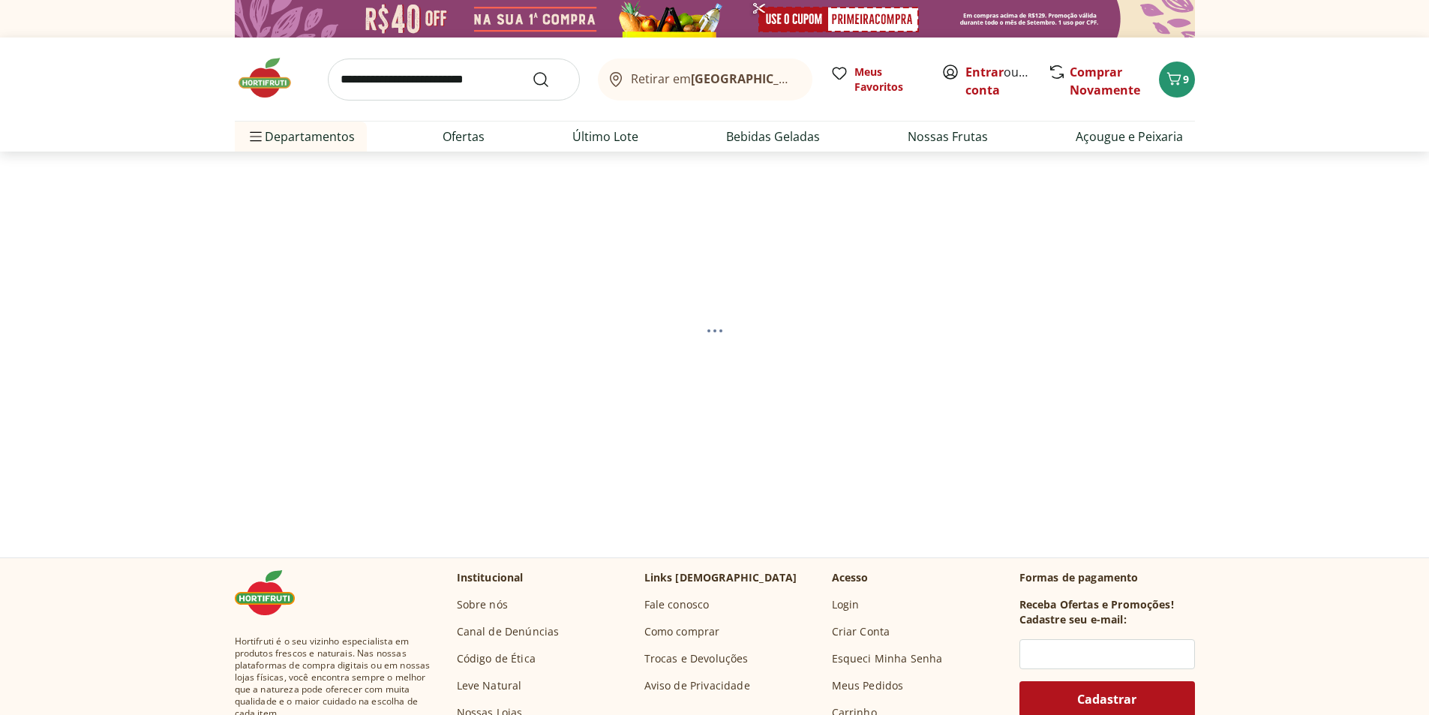
select select "**********"
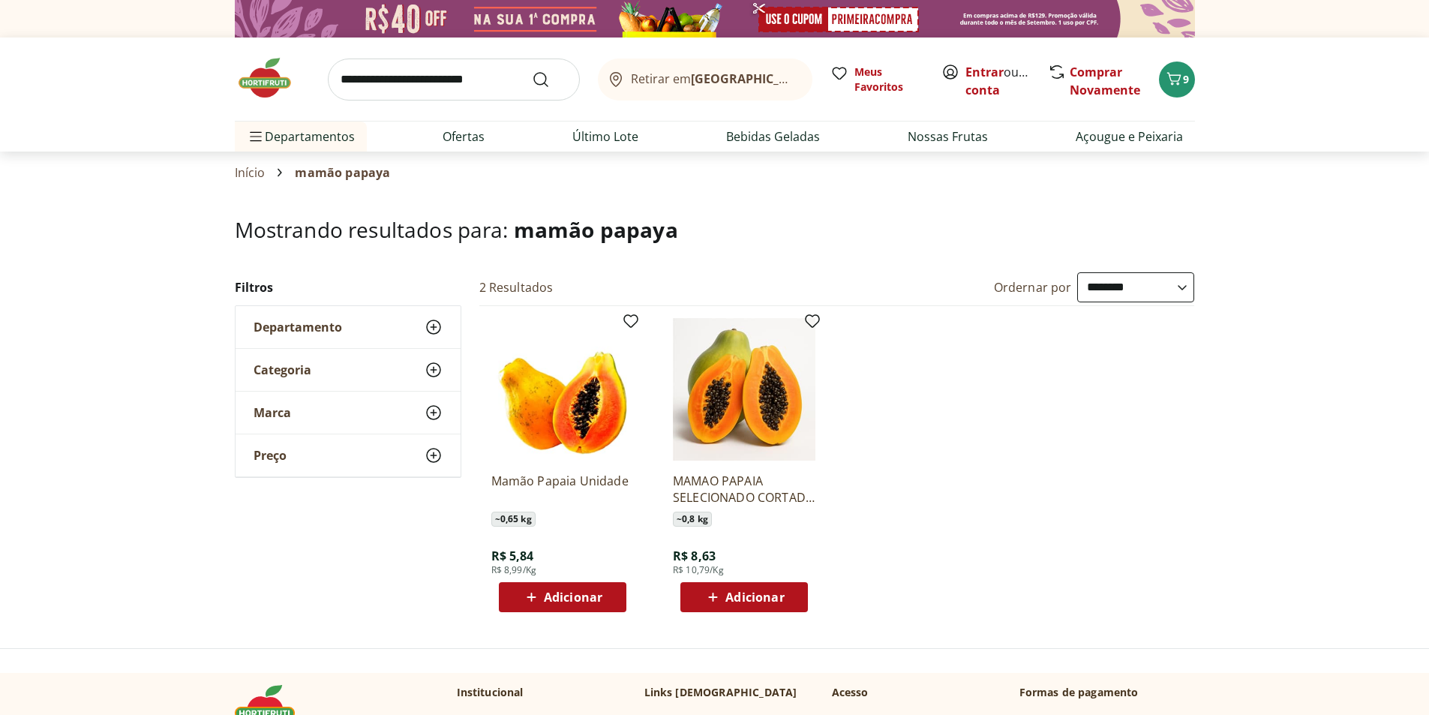
click at [560, 596] on span "Adicionar" at bounding box center [573, 597] width 59 height 12
click at [606, 594] on icon at bounding box center [604, 596] width 19 height 18
type input "*"
click at [970, 138] on link "Nossas Frutas" at bounding box center [948, 137] width 80 height 18
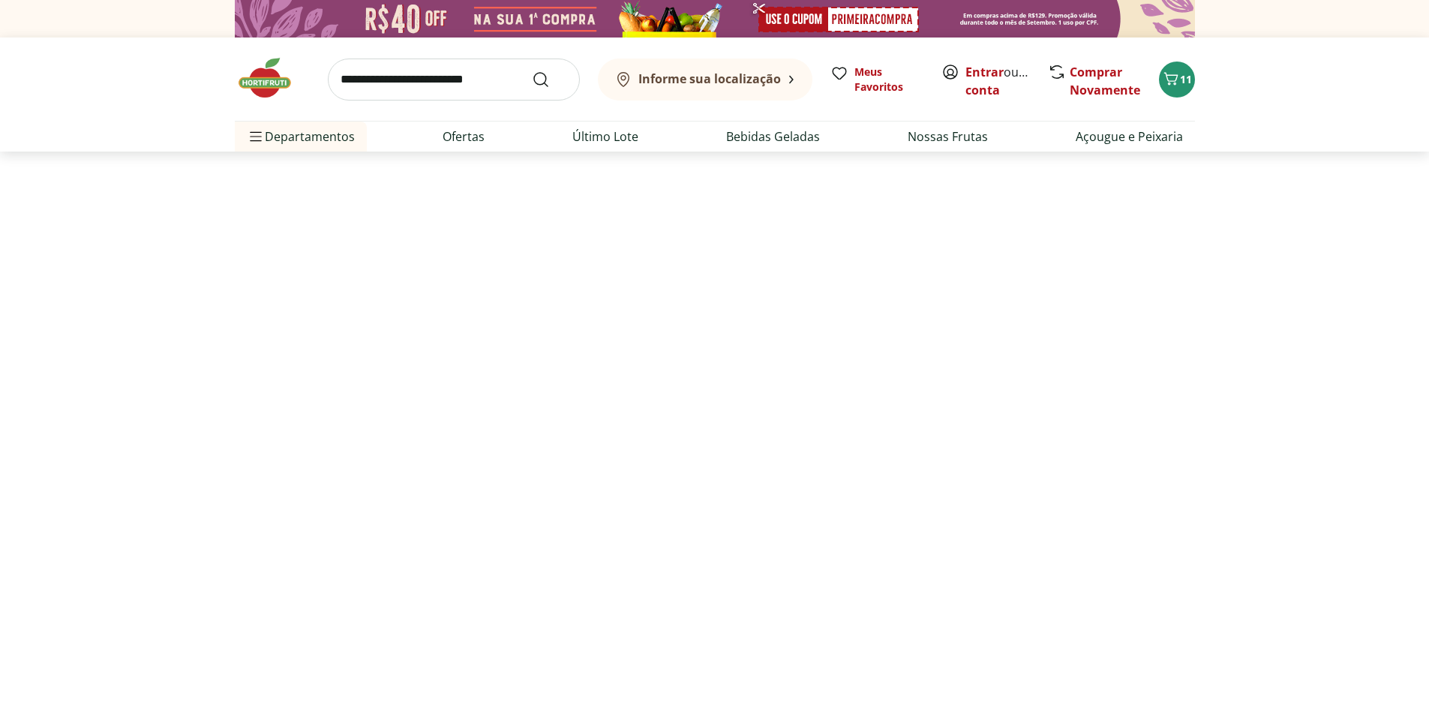
select select "**********"
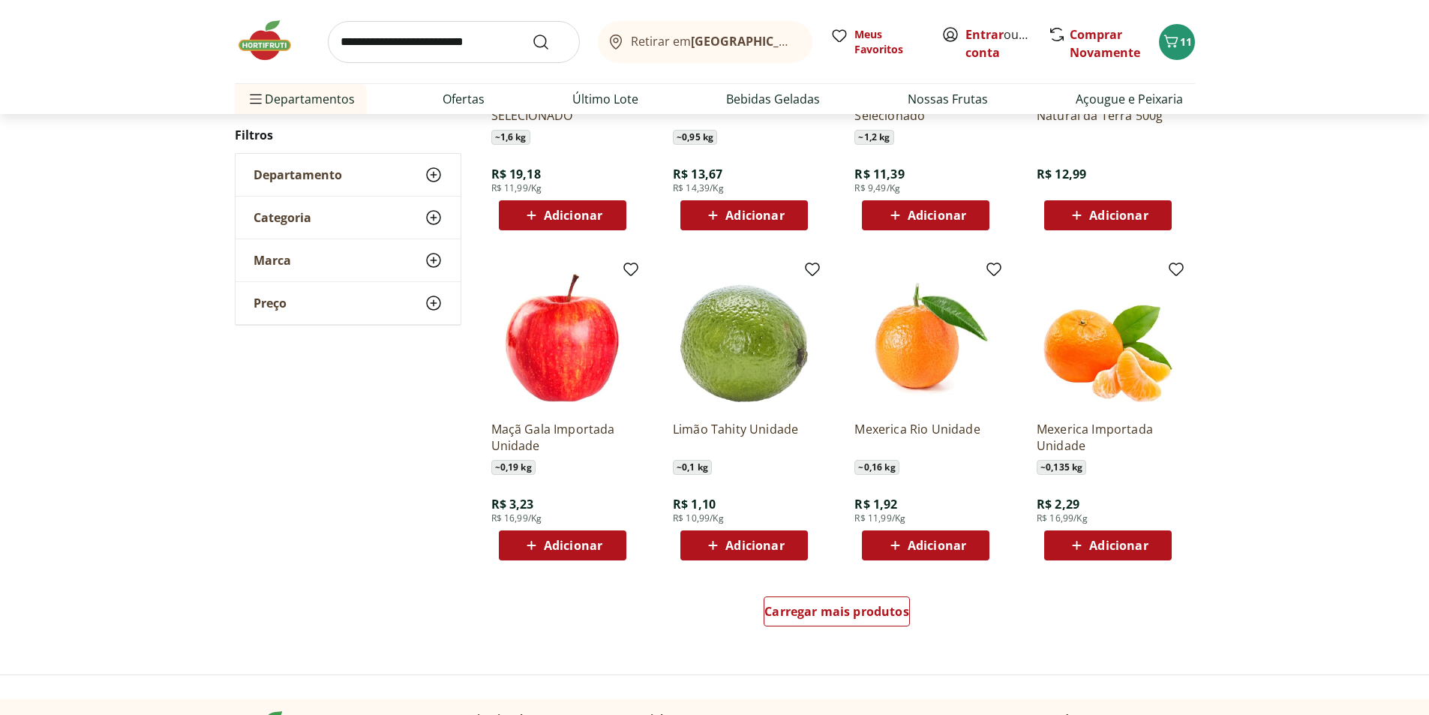
scroll to position [900, 0]
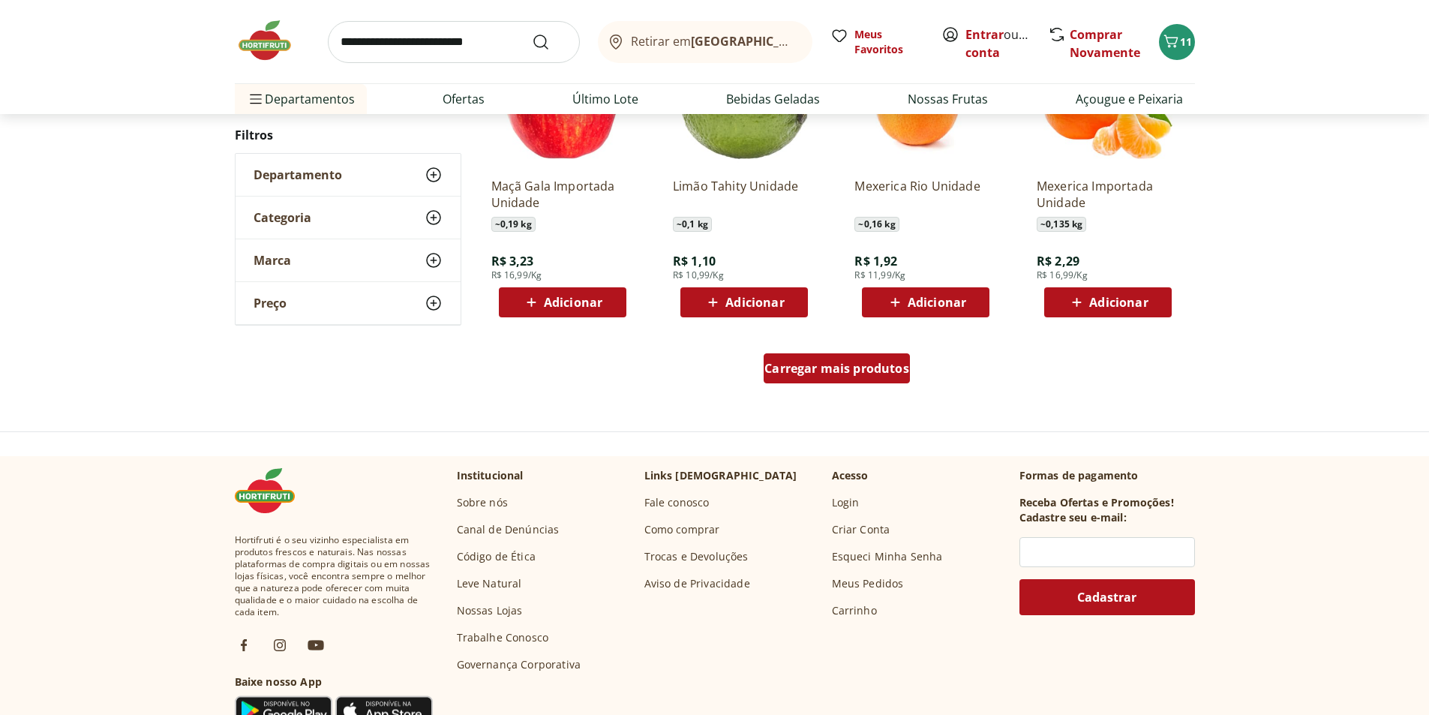
click at [820, 364] on span "Carregar mais produtos" at bounding box center [837, 368] width 145 height 12
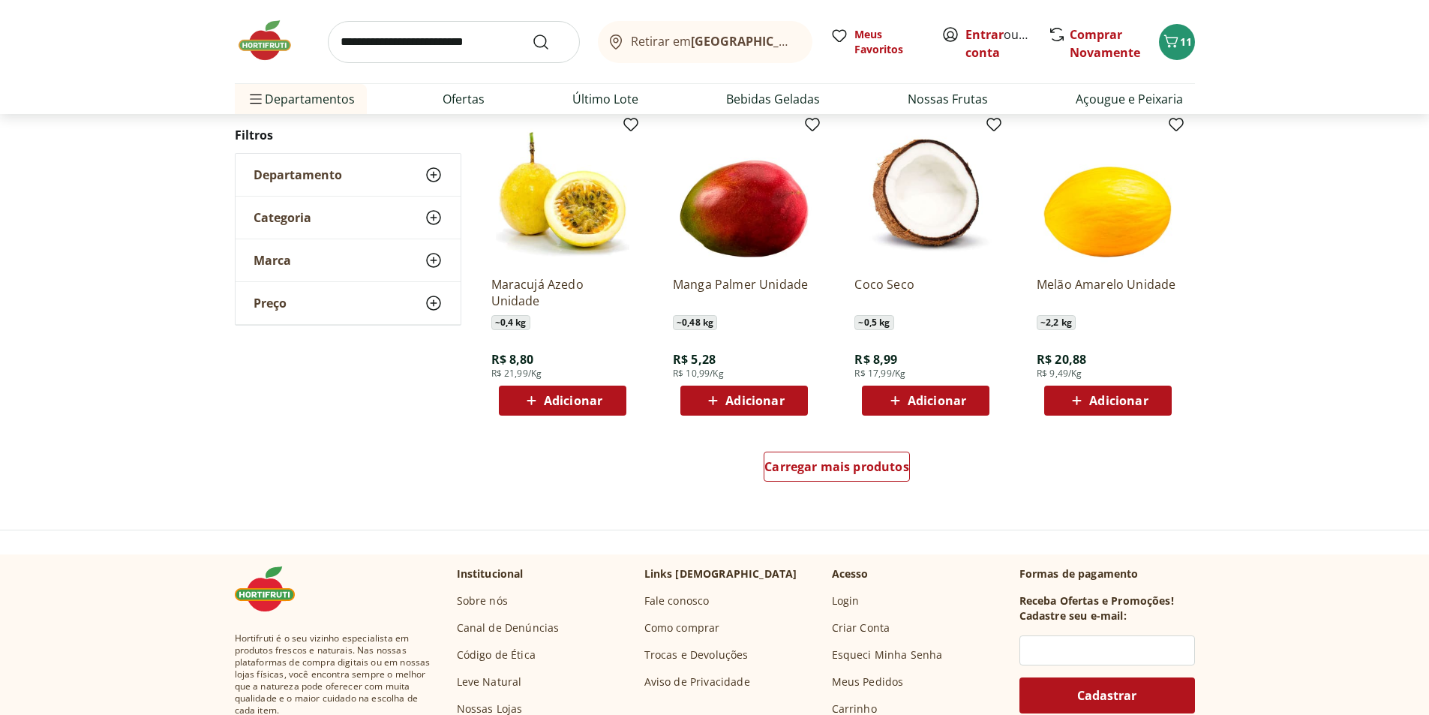
scroll to position [900, 0]
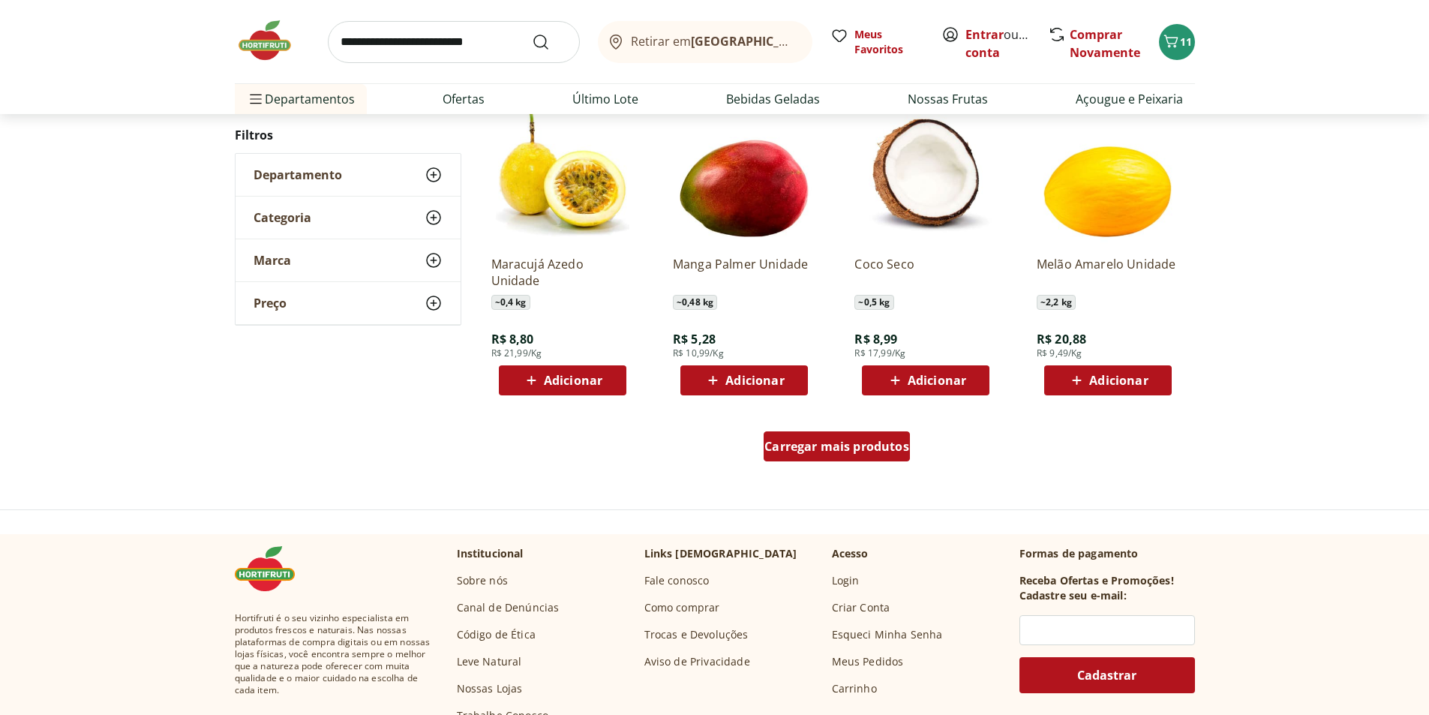
click at [810, 448] on span "Carregar mais produtos" at bounding box center [837, 446] width 145 height 12
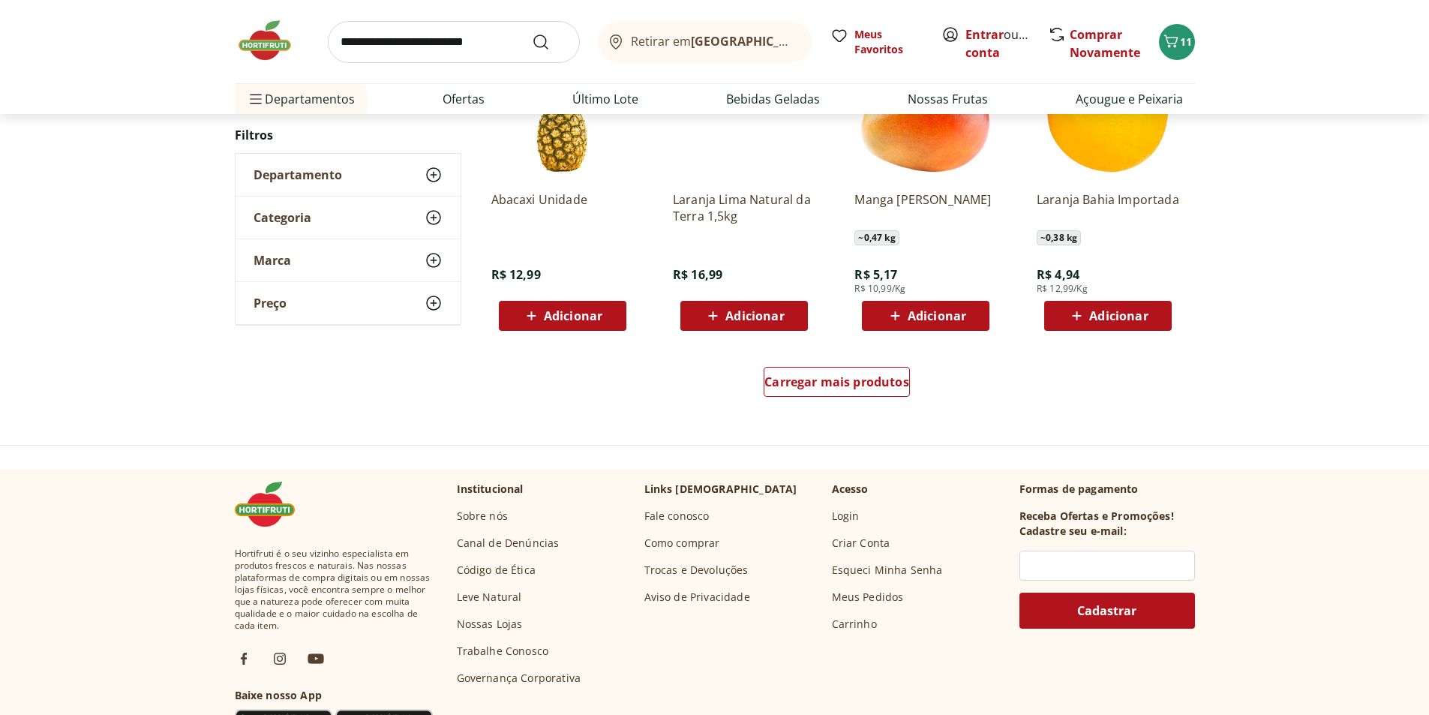
scroll to position [972, 0]
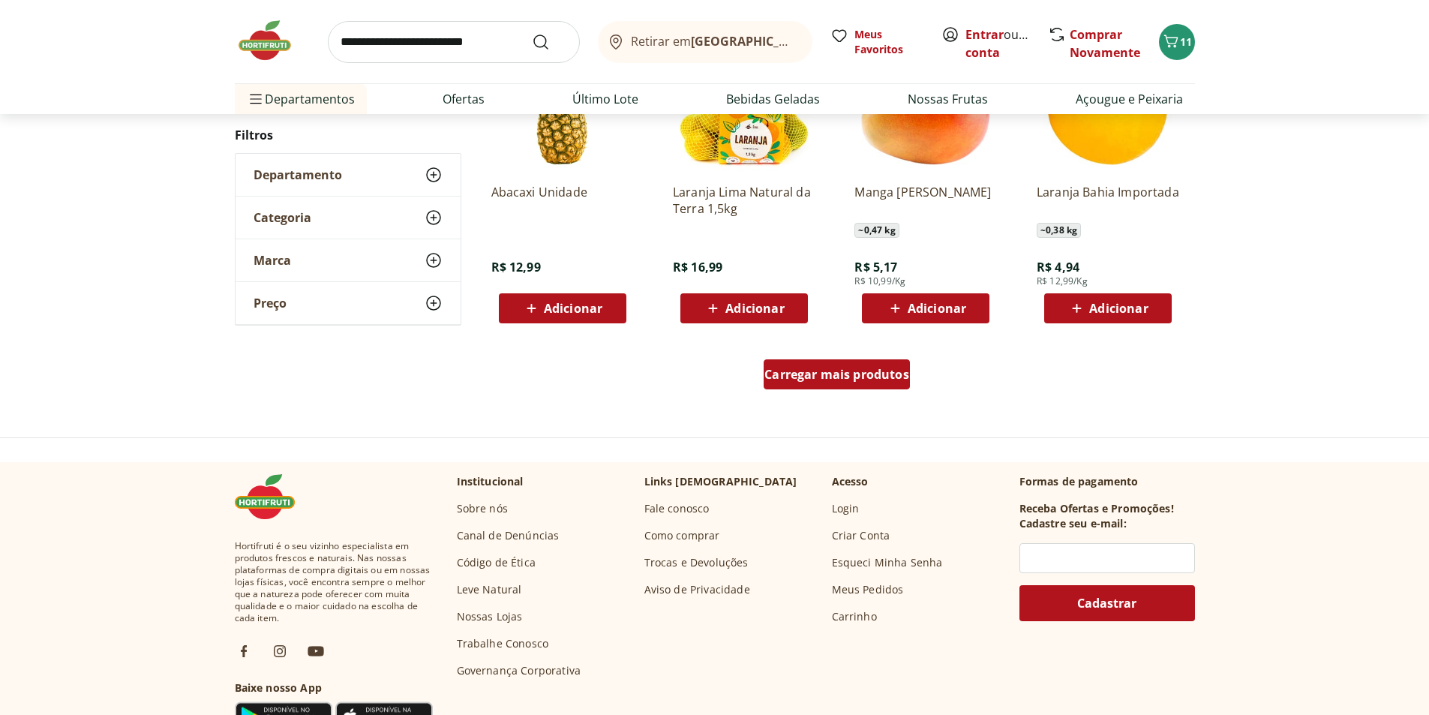
click at [849, 383] on div "Carregar mais produtos" at bounding box center [837, 374] width 146 height 30
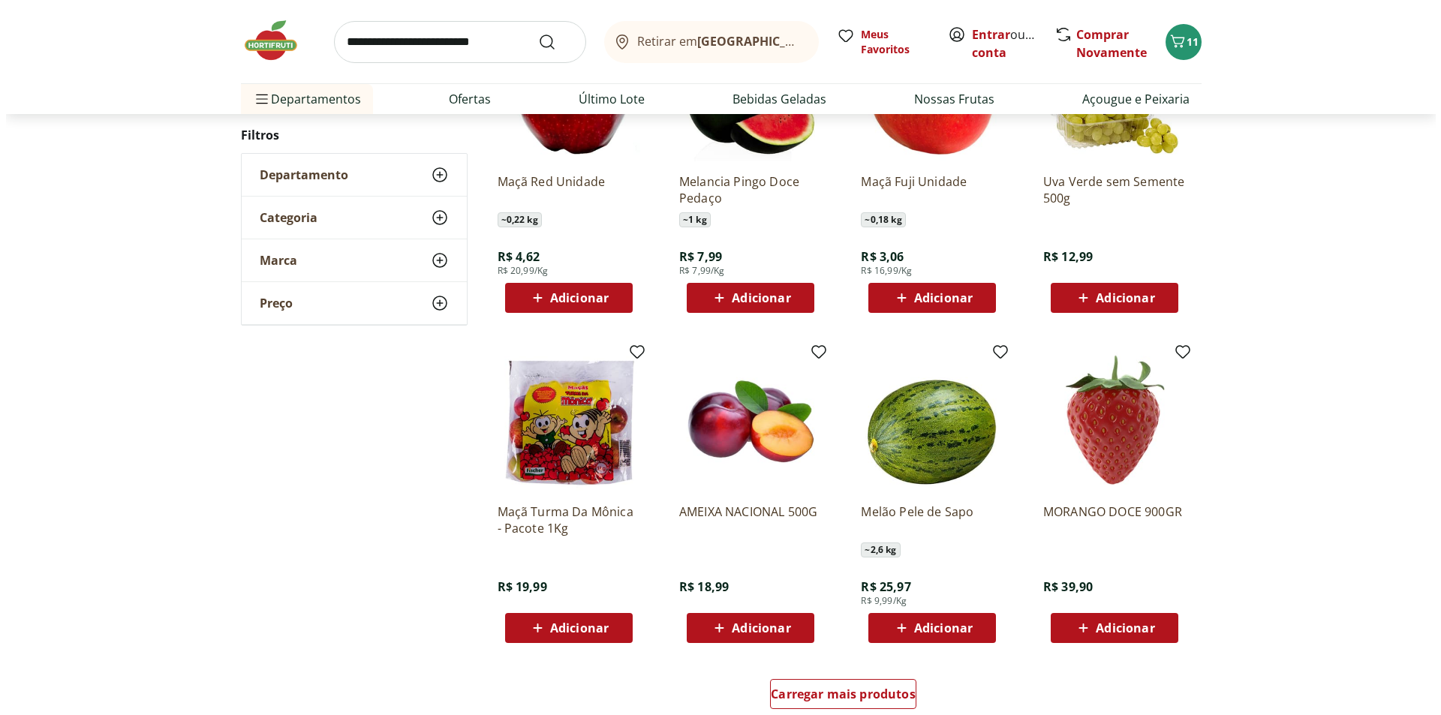
scroll to position [369, 0]
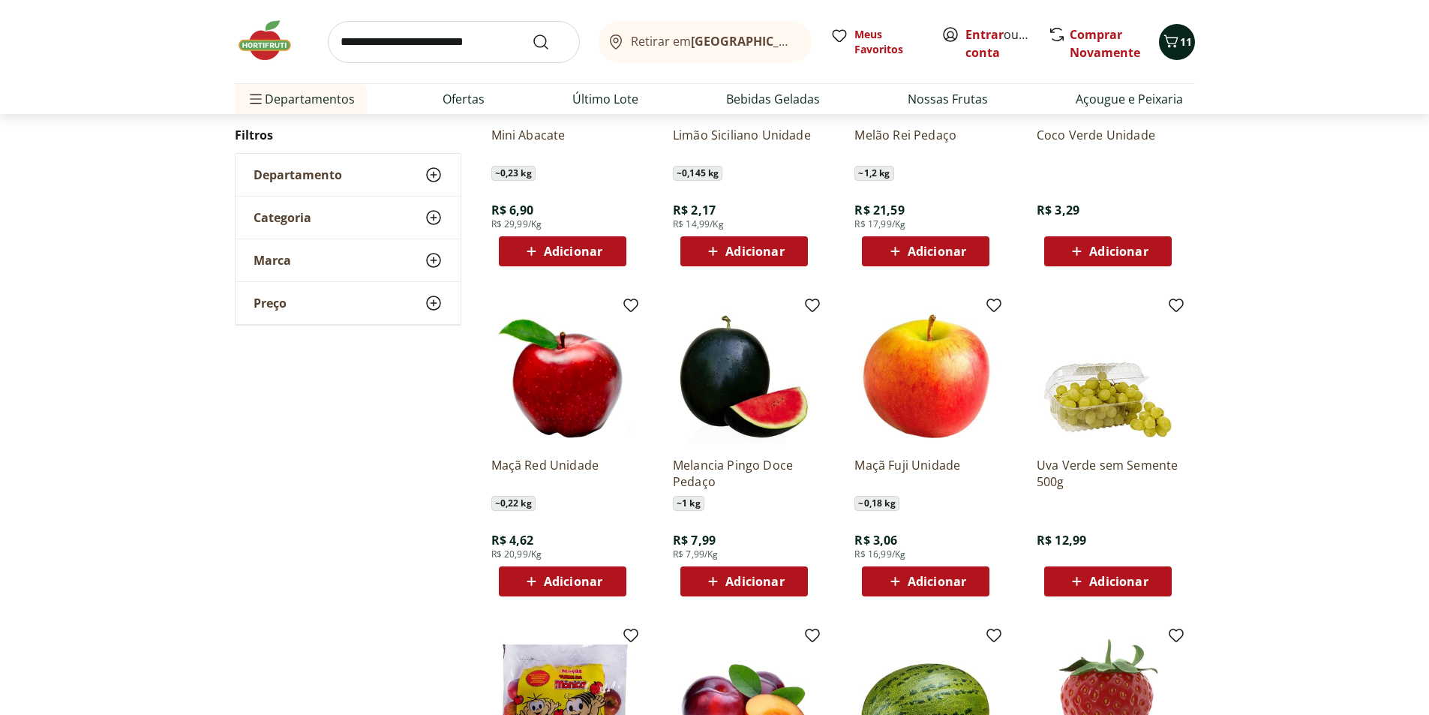
click at [1168, 45] on icon "Carrinho" at bounding box center [1171, 41] width 14 height 13
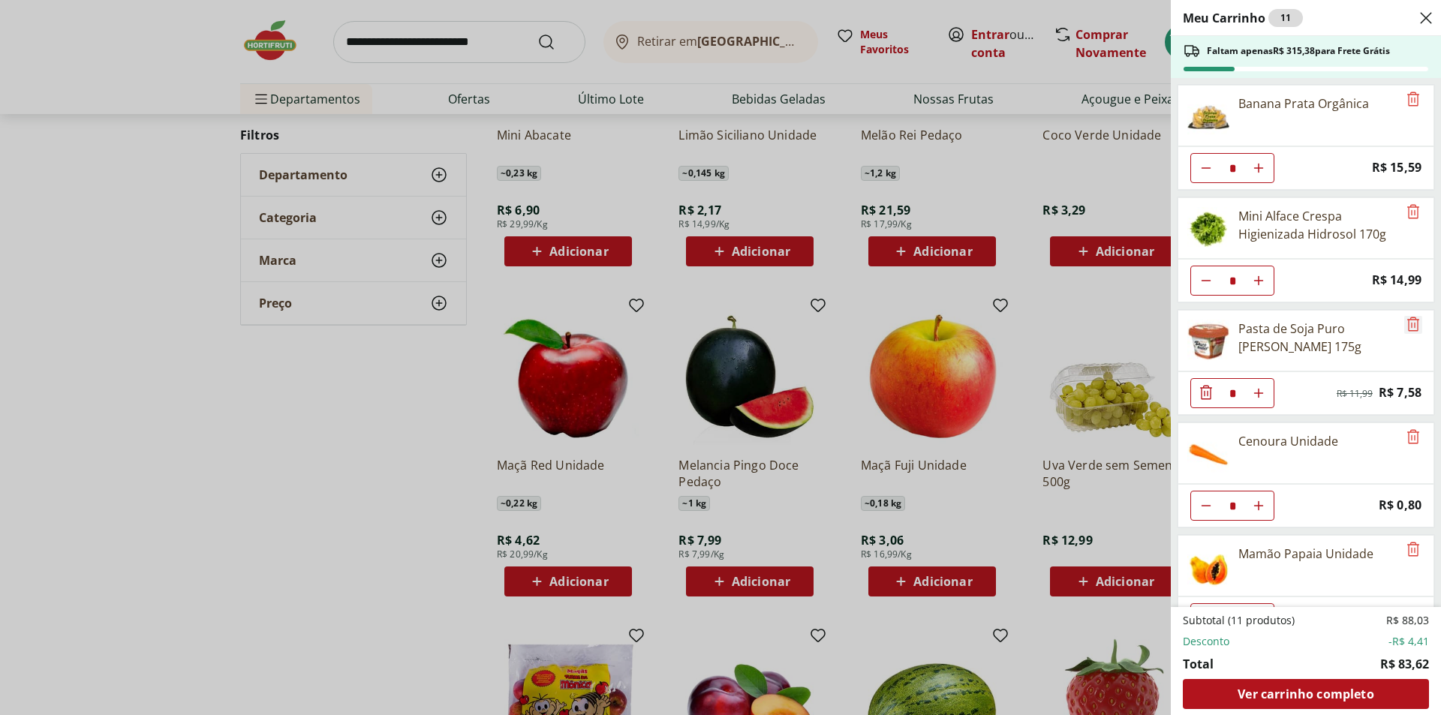
click at [1410, 322] on icon "Remove" at bounding box center [1413, 324] width 18 height 18
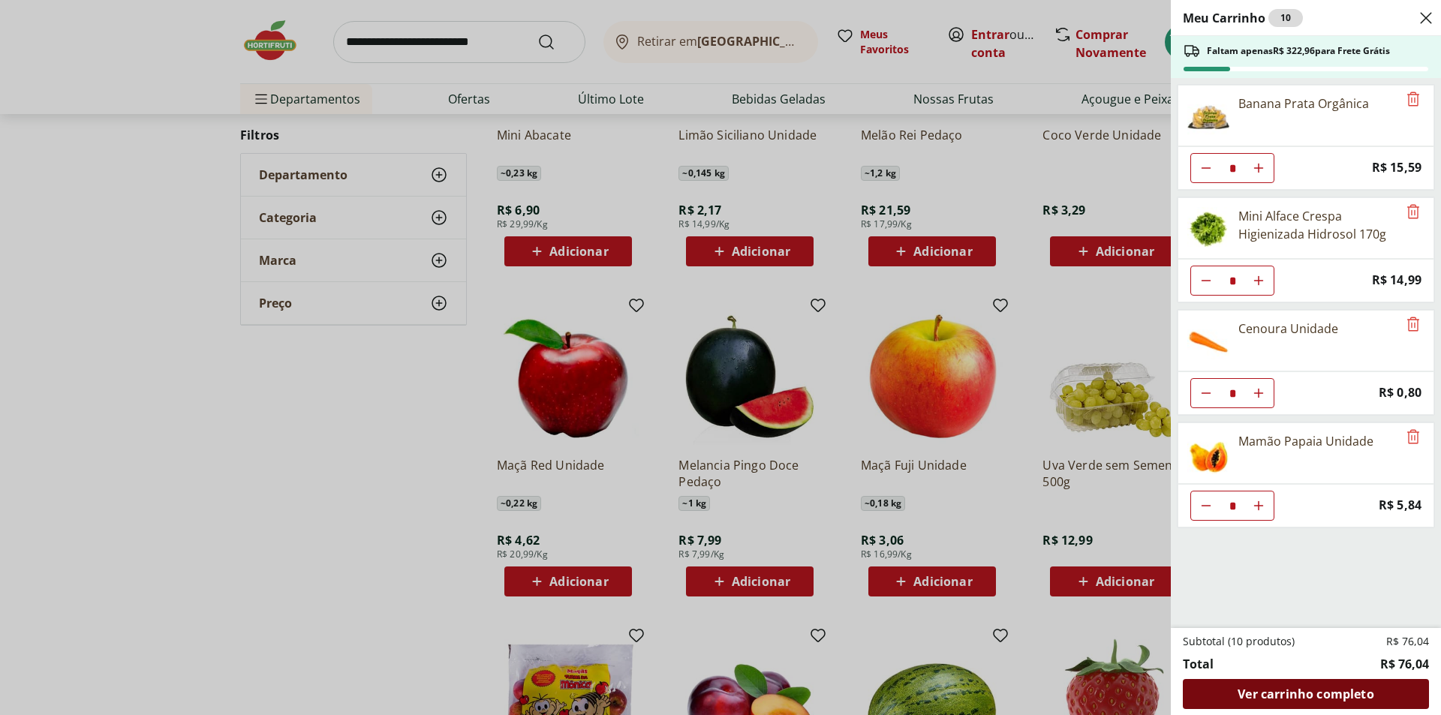
click at [1299, 688] on span "Ver carrinho completo" at bounding box center [1305, 694] width 136 height 12
